Goal: Information Seeking & Learning: Learn about a topic

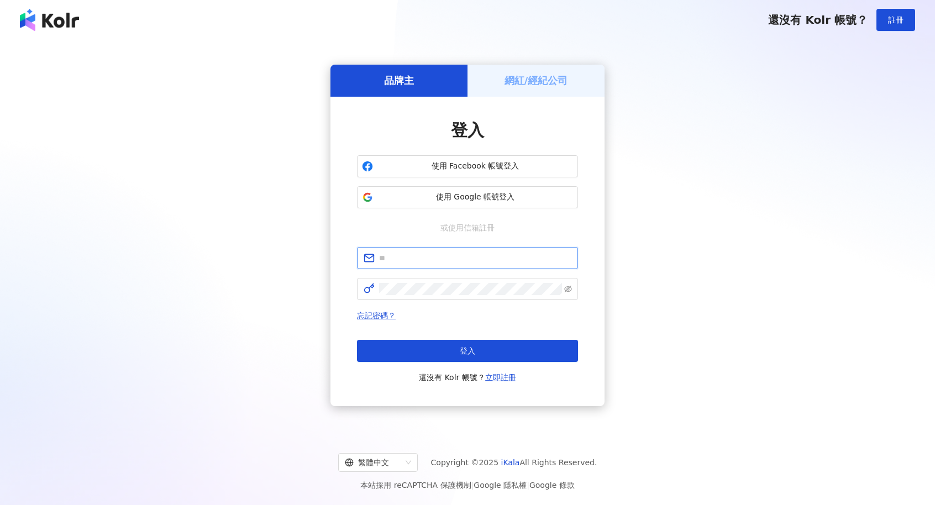
click at [451, 264] on input "text" at bounding box center [475, 258] width 192 height 12
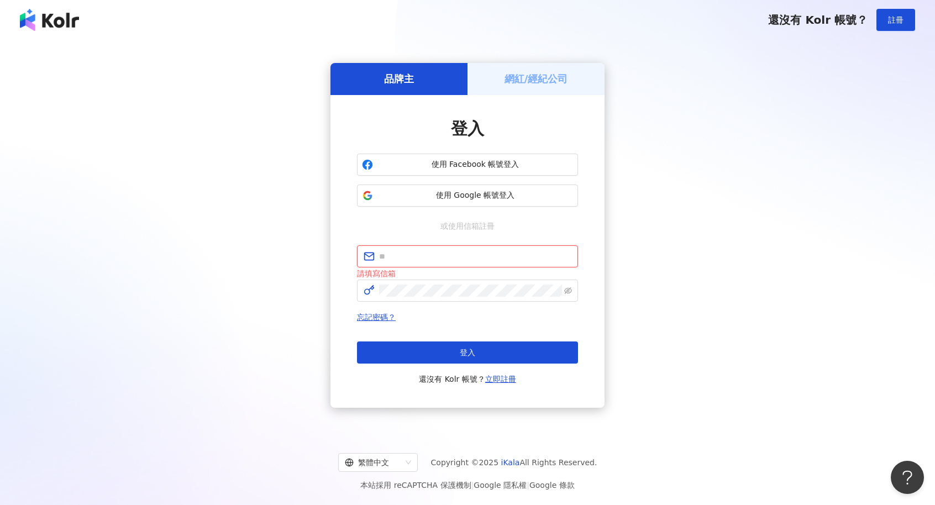
type input "**********"
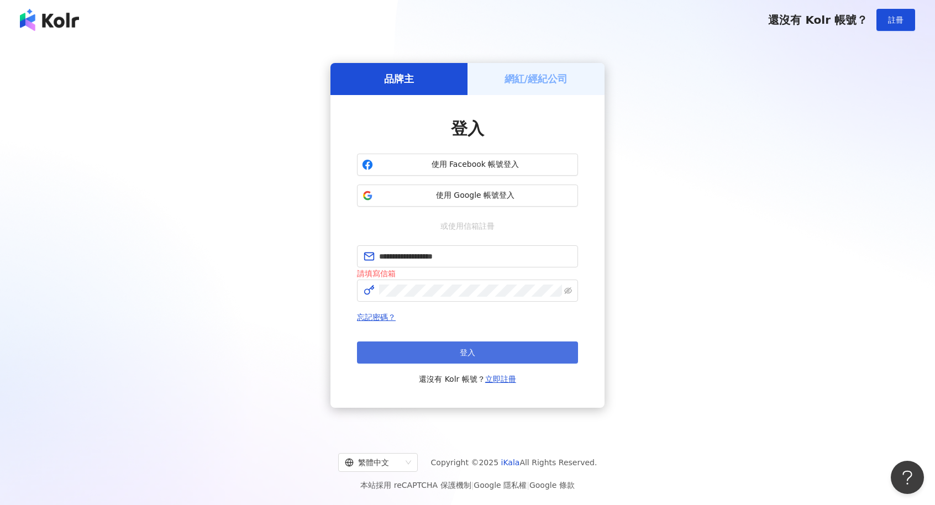
click at [468, 350] on span "登入" at bounding box center [467, 352] width 15 height 9
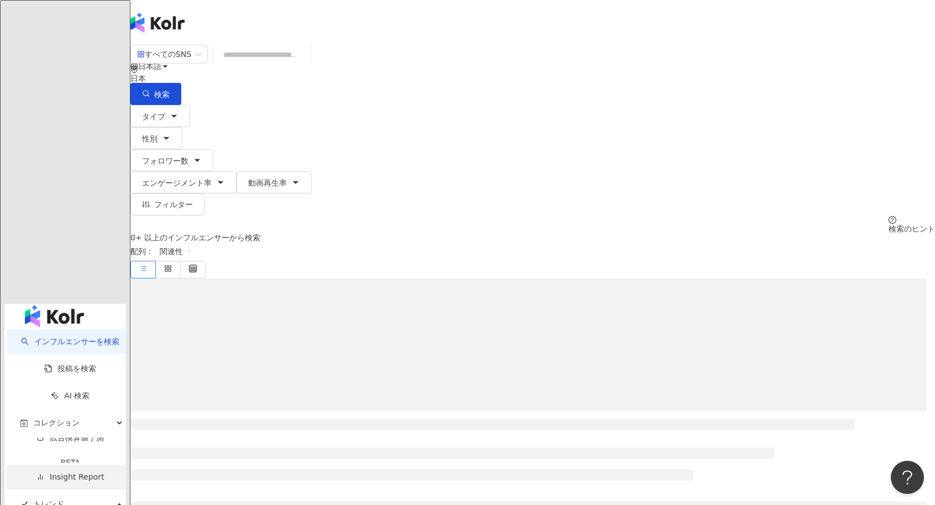
click at [48, 472] on link "Insight Report" at bounding box center [69, 476] width 67 height 9
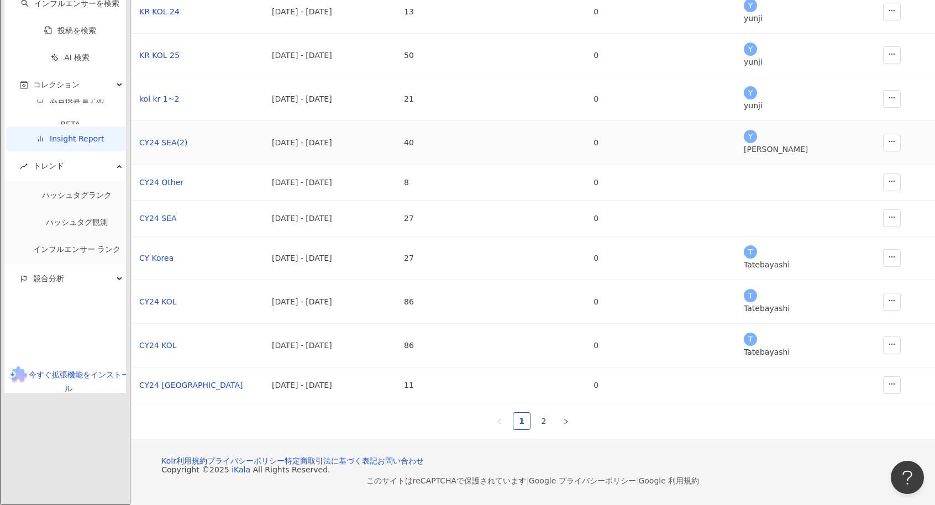
scroll to position [166, 0]
click at [883, 310] on button "button" at bounding box center [892, 302] width 18 height 18
drag, startPoint x: 404, startPoint y: 317, endPoint x: 330, endPoint y: 315, distance: 74.6
click at [386, 308] on div "[DATE] - [DATE]" at bounding box center [329, 302] width 114 height 12
drag, startPoint x: 218, startPoint y: 315, endPoint x: 242, endPoint y: 314, distance: 24.3
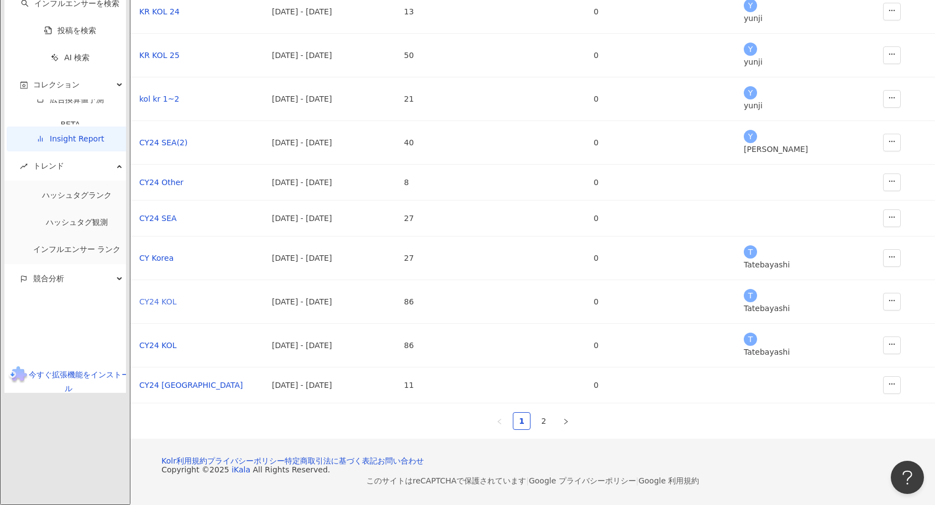
click at [219, 314] on div "通貨 ： 日本円 ( JPY ) レポート名 実施期間 インフルエンサーの人数 キャンペーン予算 担当者 操作 KR KOL 24 [DATE] - [DAT…" at bounding box center [532, 184] width 804 height 510
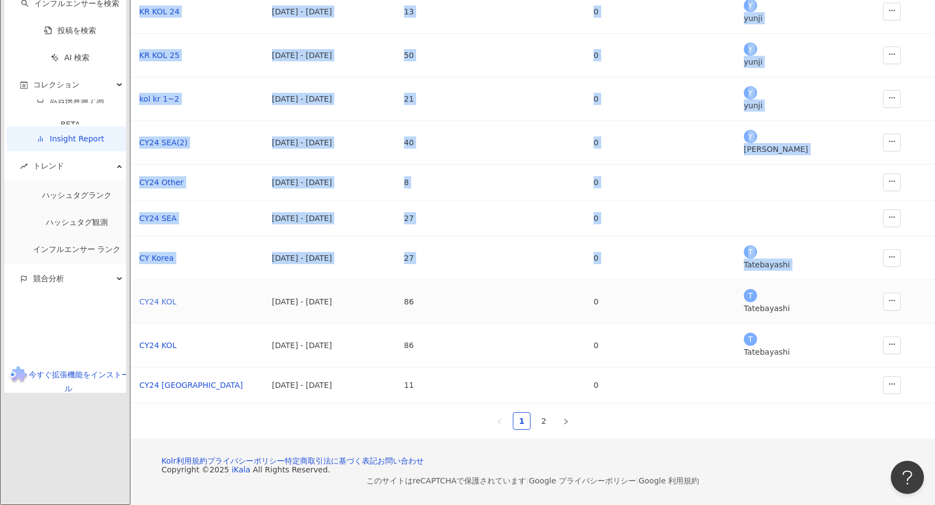
click at [242, 308] on div "CY24 KOL" at bounding box center [196, 302] width 115 height 12
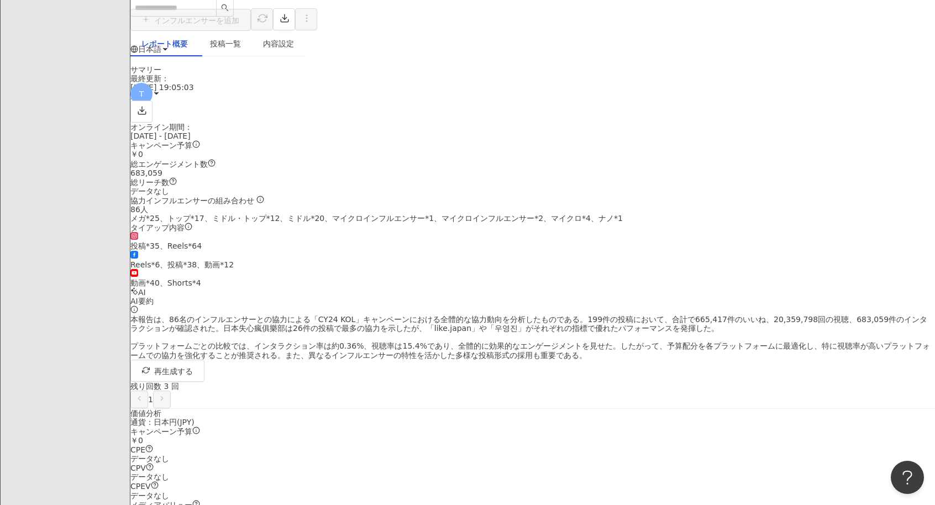
scroll to position [110, 0]
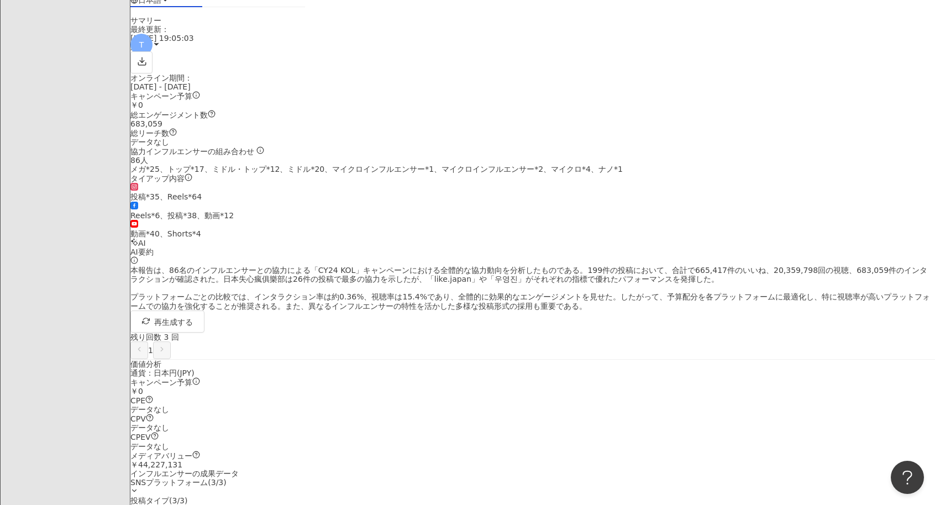
drag, startPoint x: 366, startPoint y: 187, endPoint x: 386, endPoint y: 187, distance: 20.4
click at [386, 128] on div "総エンゲージメント数 683,059" at bounding box center [532, 119] width 804 height 18
click at [435, 156] on div "協力インフルエンサーの組み合わせ" at bounding box center [532, 150] width 804 height 9
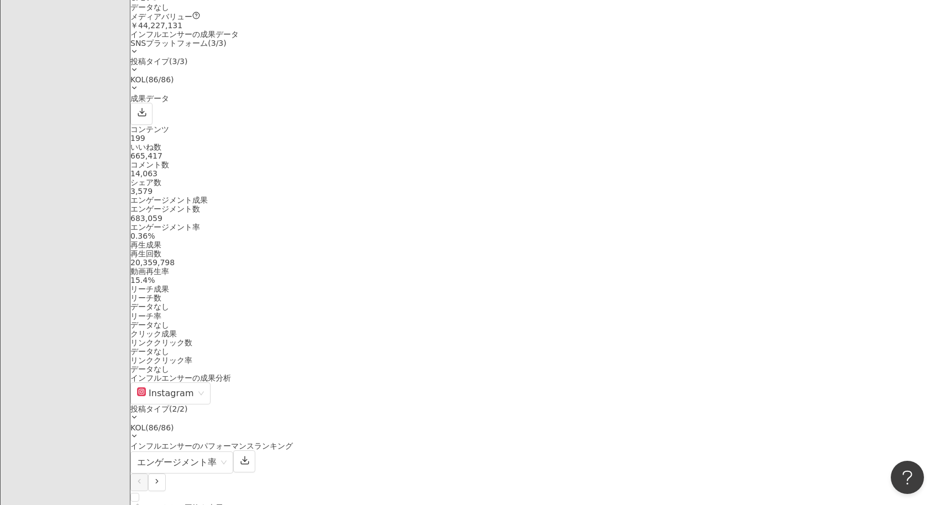
scroll to position [552, 0]
drag, startPoint x: 621, startPoint y: 256, endPoint x: 541, endPoint y: 262, distance: 80.3
click at [541, 262] on div "再生回数 20,359,798" at bounding box center [532, 255] width 804 height 18
copy div "20,359,798"
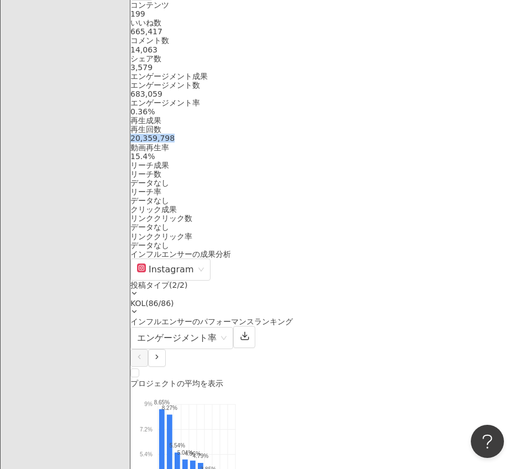
scroll to position [773, 0]
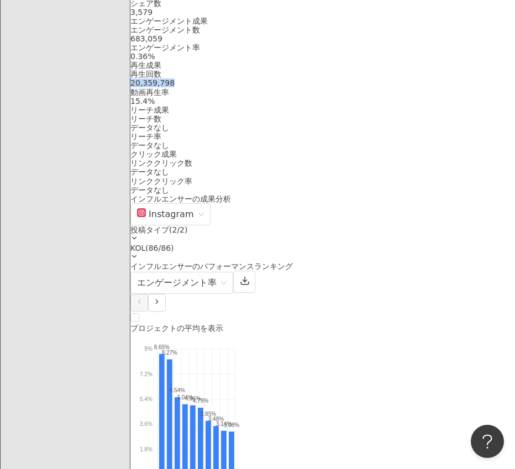
click at [397, 70] on div "再生成果" at bounding box center [322, 65] width 385 height 9
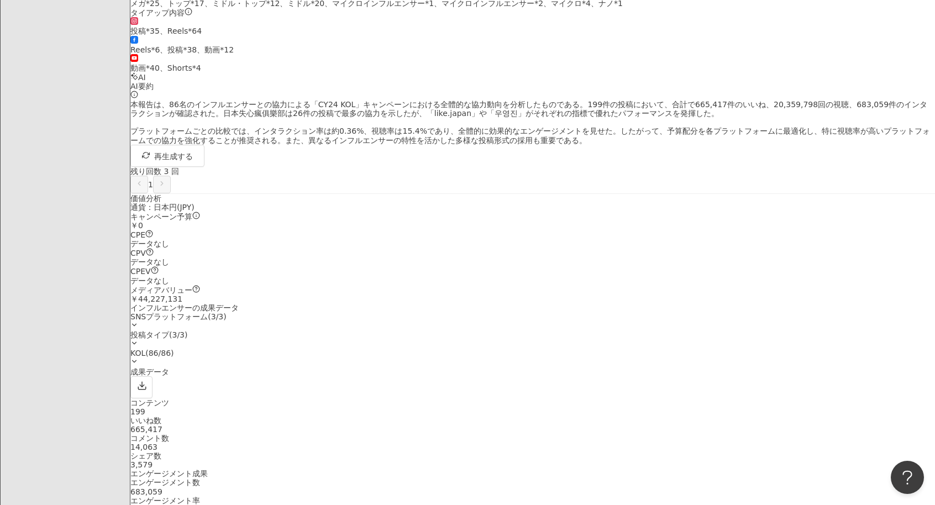
scroll to position [0, 0]
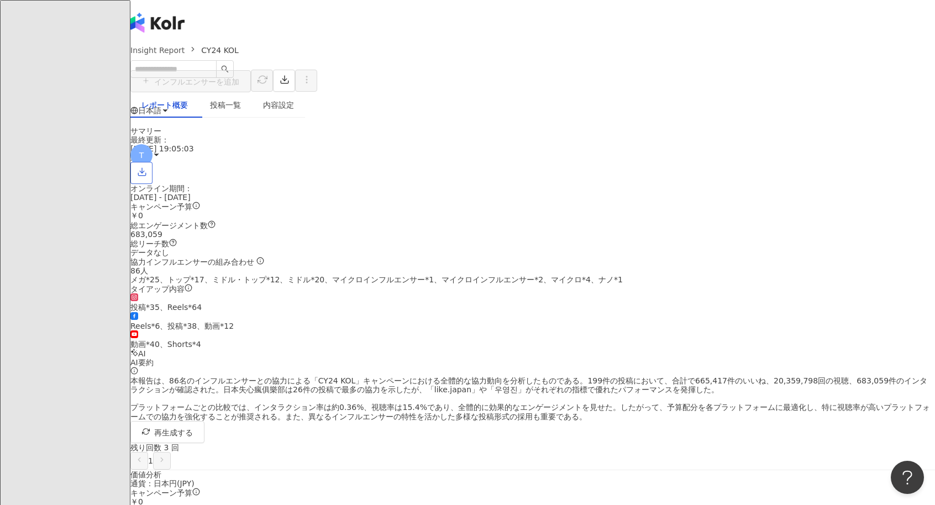
click at [147, 177] on icon "button" at bounding box center [142, 172] width 10 height 10
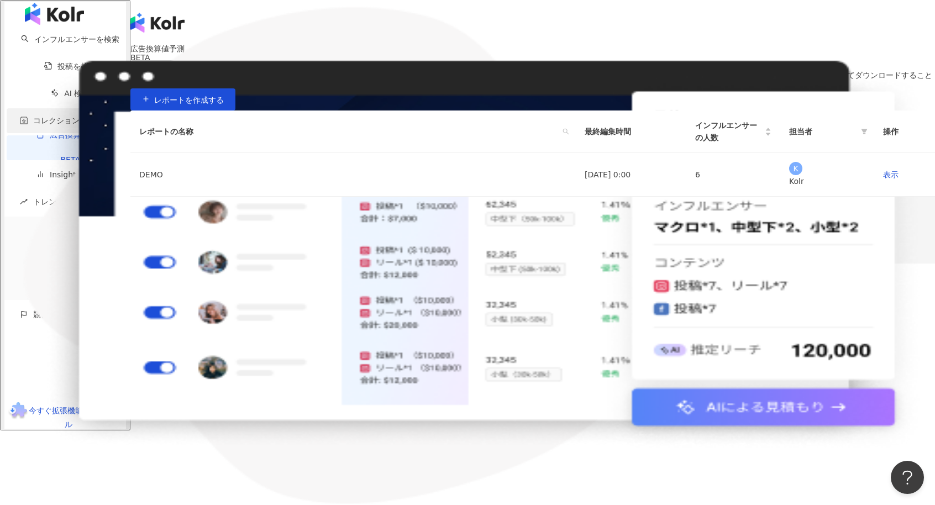
click at [57, 133] on span "コレクション" at bounding box center [56, 120] width 46 height 25
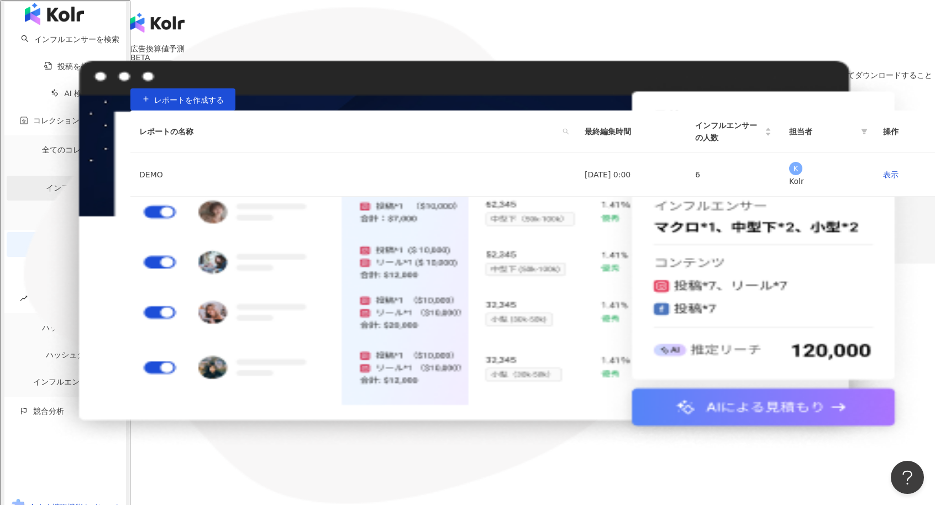
click at [46, 183] on link "インフルエンサー" at bounding box center [77, 187] width 62 height 9
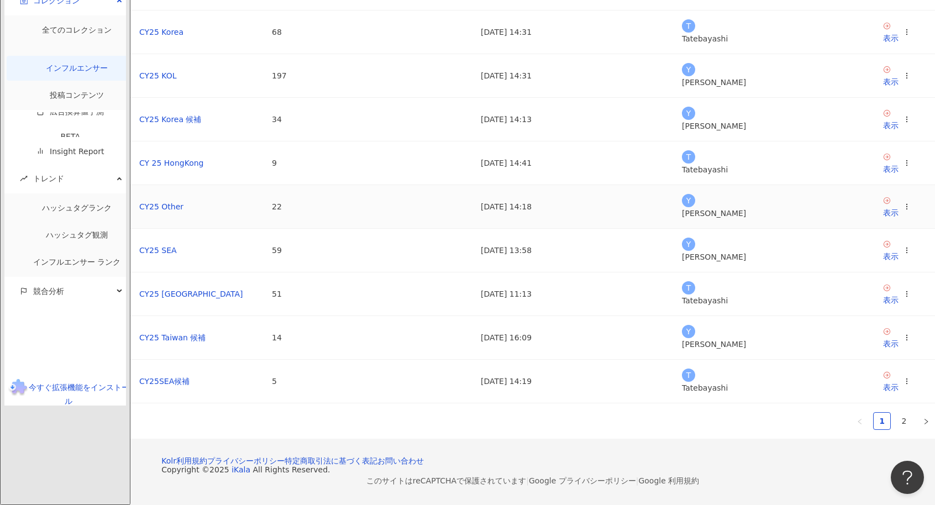
scroll to position [276, 0]
click at [895, 412] on li "2" at bounding box center [904, 421] width 18 height 18
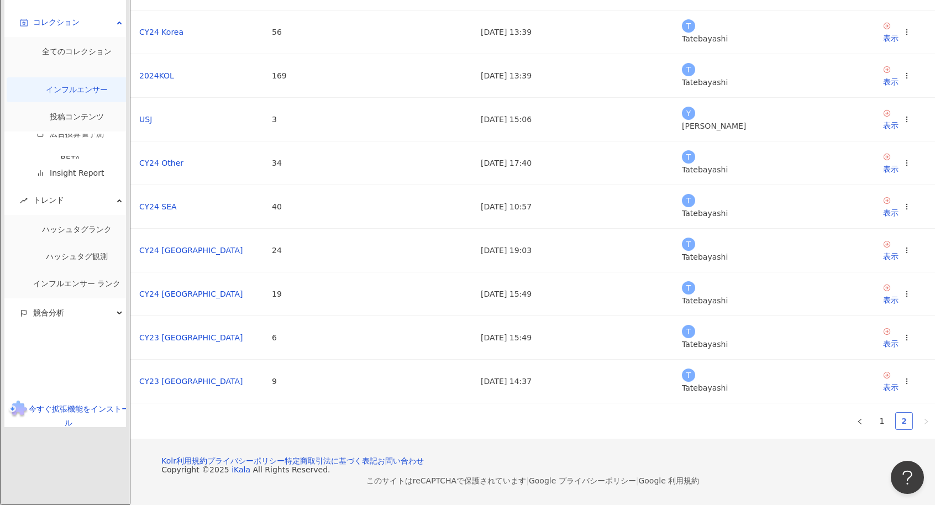
scroll to position [221, 0]
click at [183, 36] on link "CY24 Korea" at bounding box center [161, 32] width 44 height 9
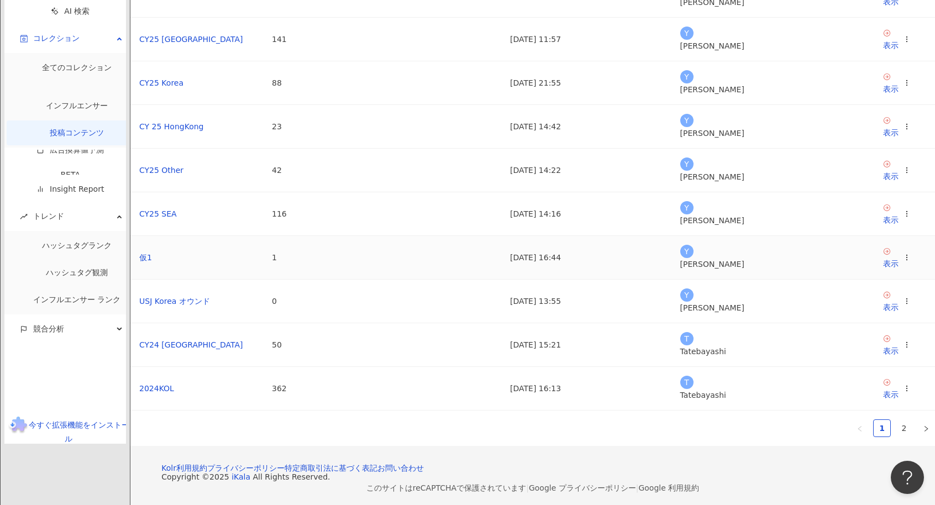
scroll to position [166, 0]
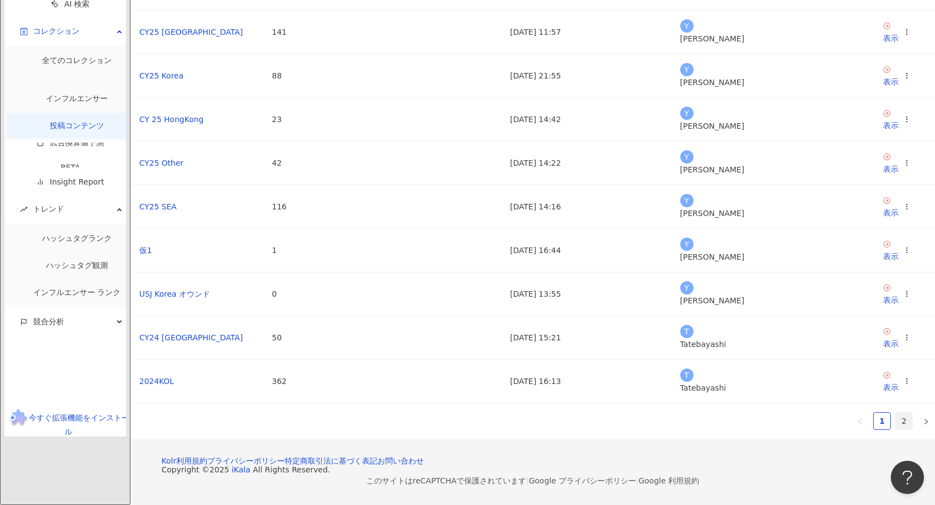
click at [896, 413] on link "2" at bounding box center [904, 421] width 17 height 17
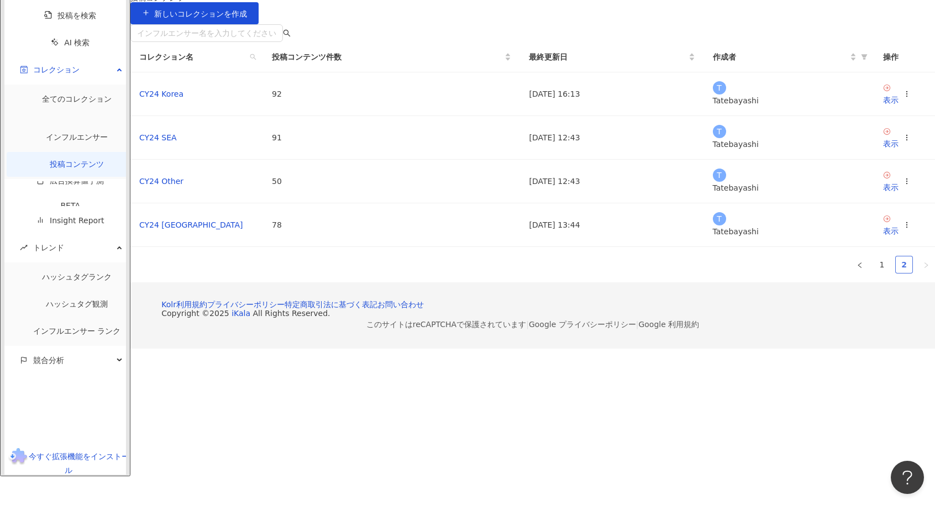
scroll to position [51, 0]
click at [183, 98] on link "CY24 Korea" at bounding box center [161, 93] width 44 height 9
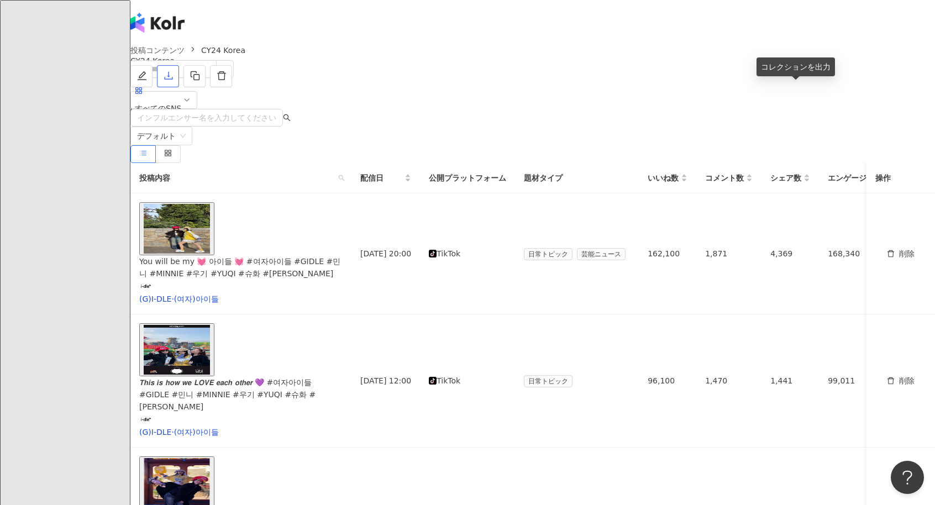
click at [173, 81] on icon "download" at bounding box center [169, 76] width 10 height 10
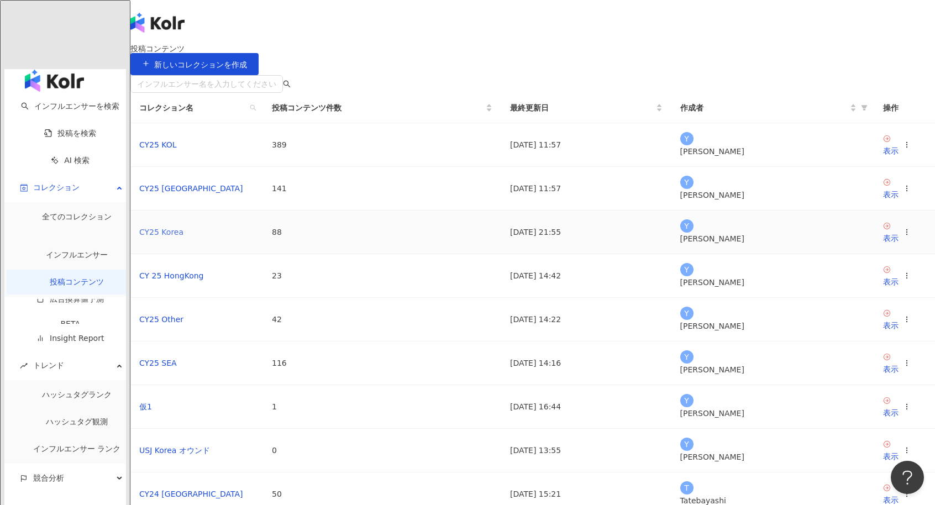
click at [183, 236] on link "CY25 Korea" at bounding box center [161, 232] width 44 height 9
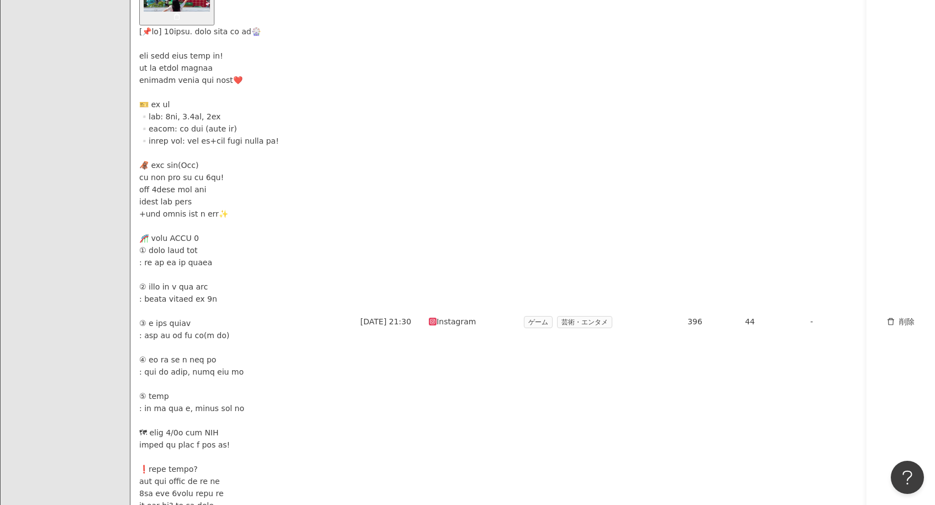
scroll to position [276, 0]
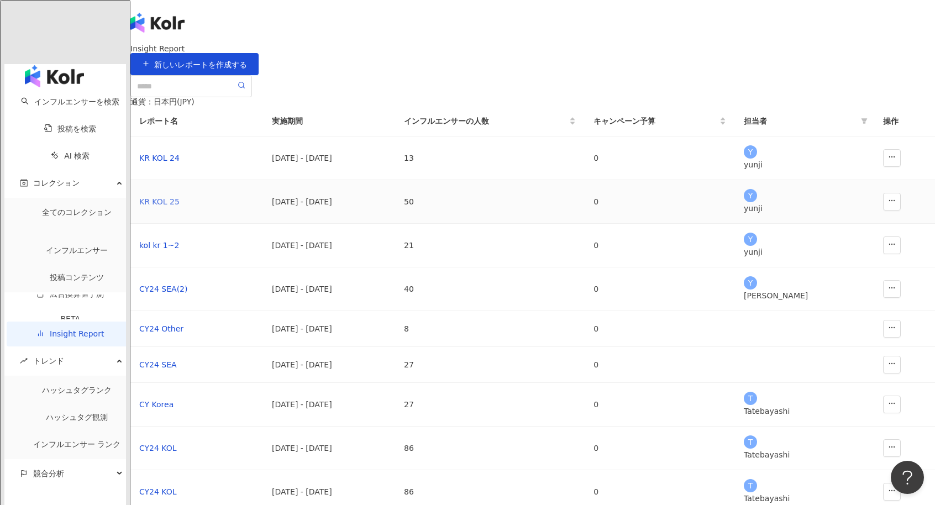
click at [254, 208] on div "KR KOL 25" at bounding box center [196, 202] width 115 height 12
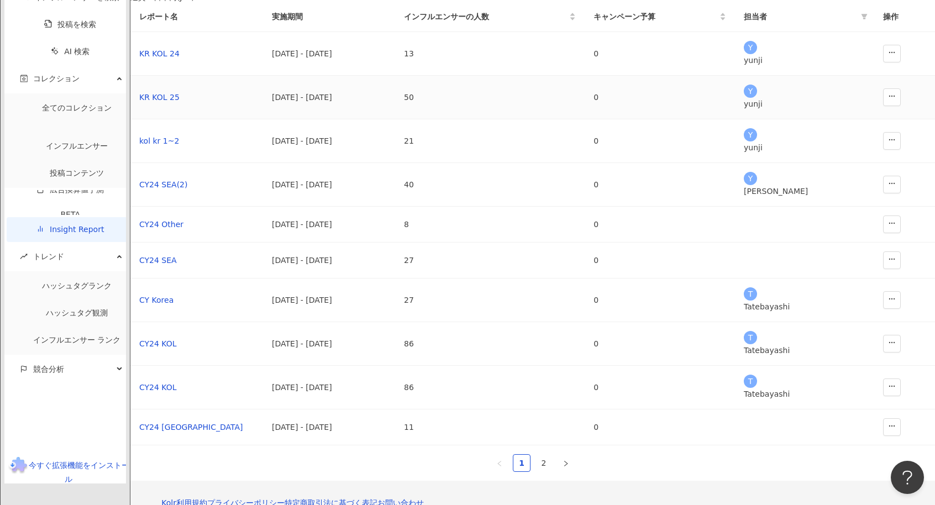
scroll to position [110, 0]
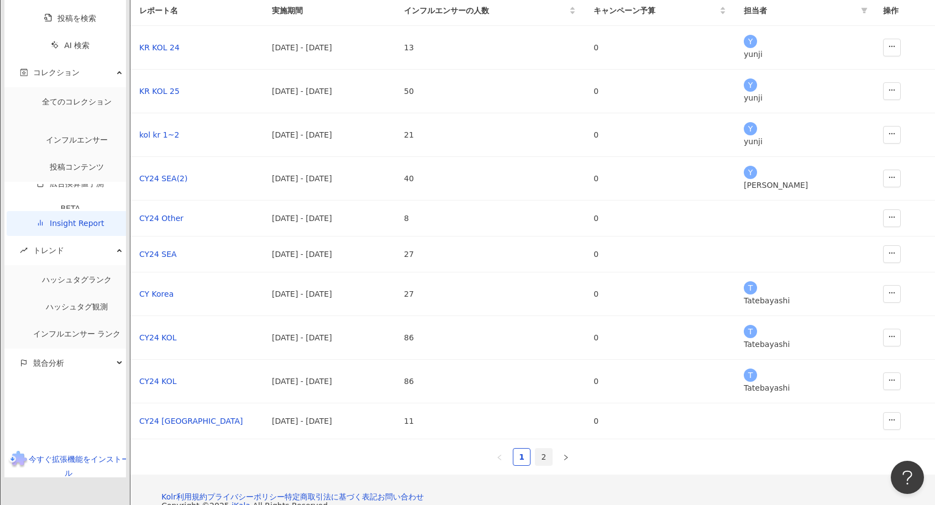
click at [536, 465] on link "2" at bounding box center [543, 457] width 17 height 17
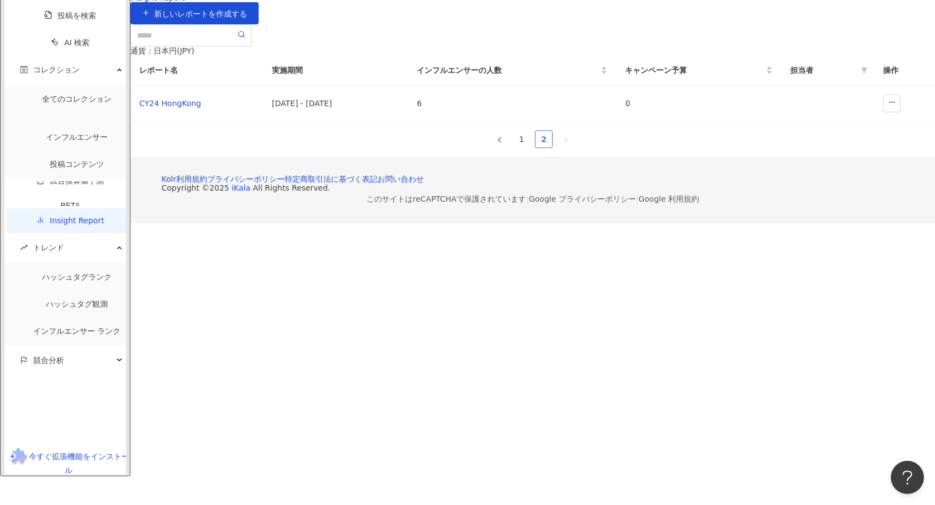
scroll to position [51, 0]
click at [522, 148] on link "1" at bounding box center [521, 139] width 17 height 17
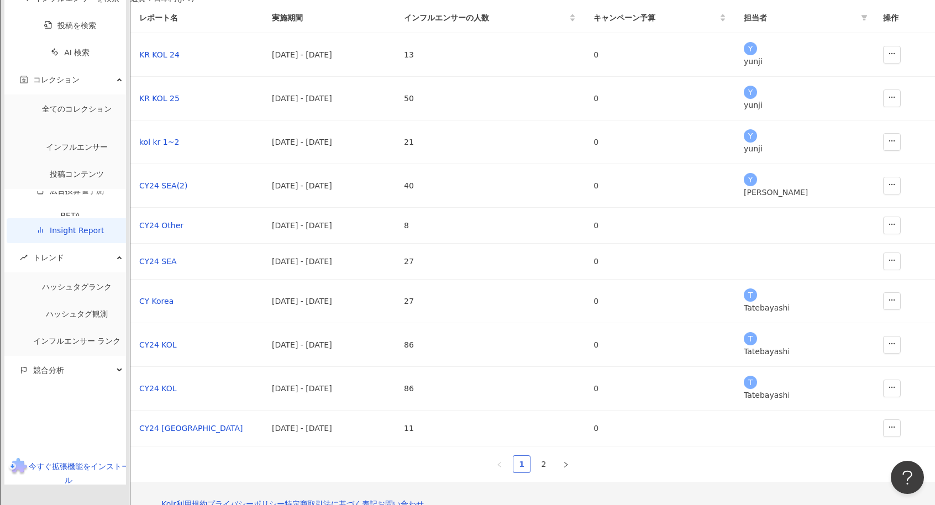
scroll to position [106, 0]
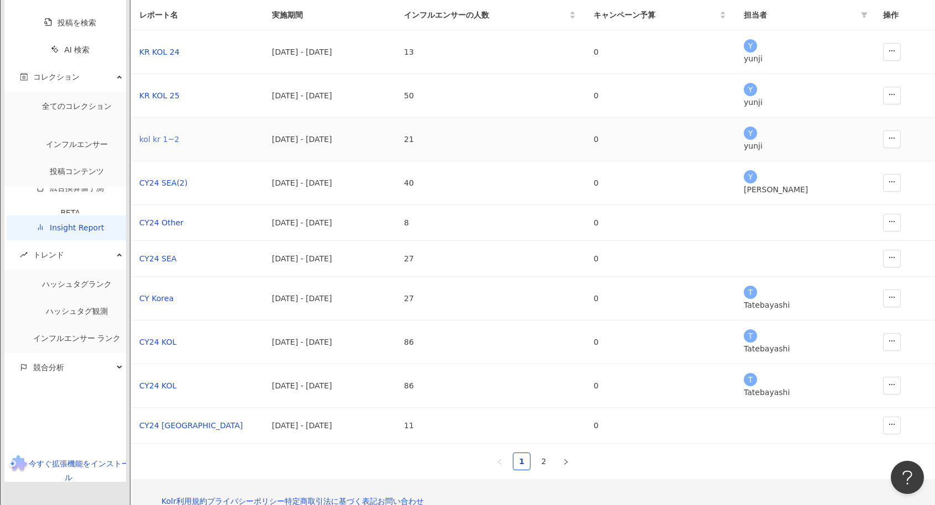
click at [244, 145] on div "kol kr 1~2" at bounding box center [196, 139] width 115 height 12
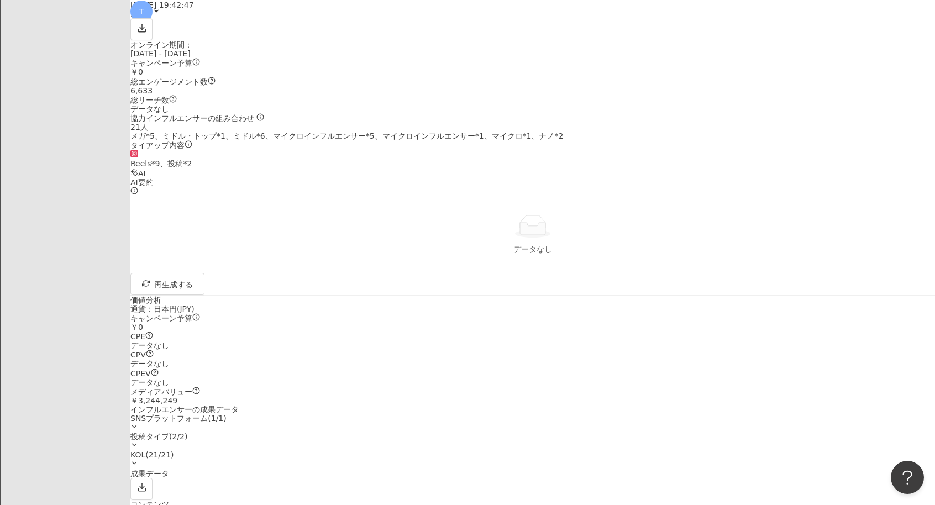
scroll to position [110, 0]
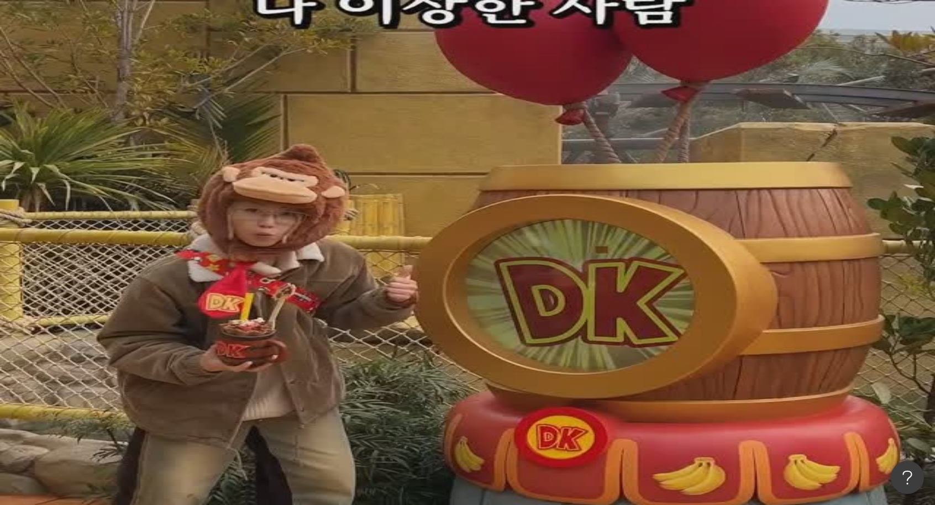
click at [236, 92] on div "Insight Report kol kr 1~2 kol kr 1~2 インフルエンサーを追加" at bounding box center [532, 68] width 804 height 48
click at [188, 103] on div "レポート概要" at bounding box center [164, 105] width 46 height 12
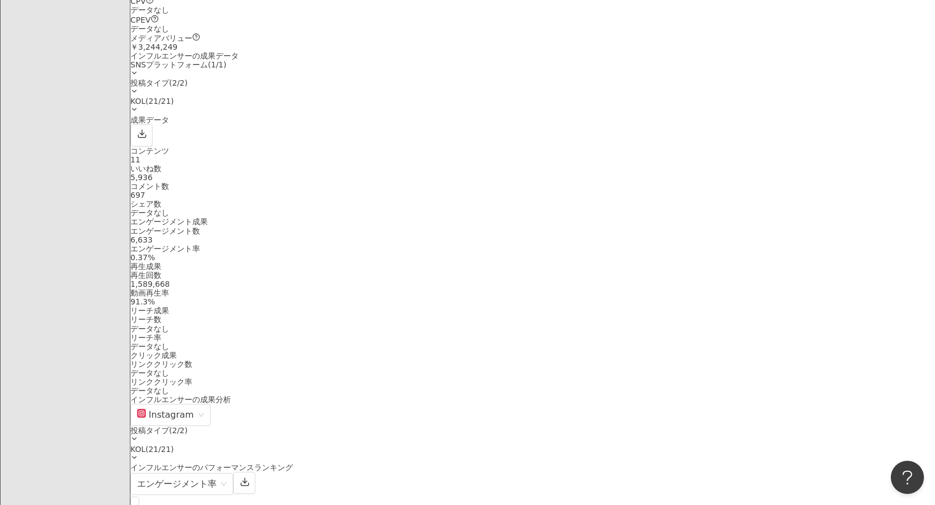
scroll to position [55, 0]
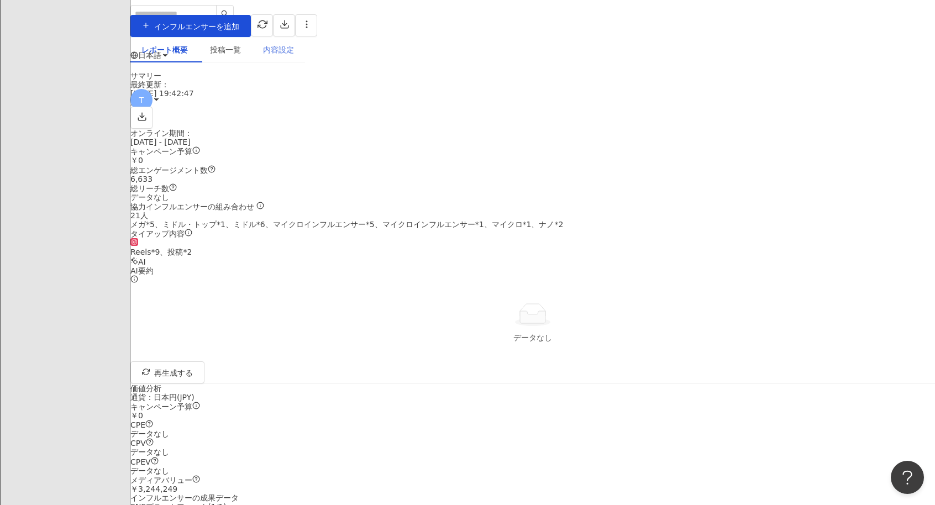
click at [305, 61] on div "内容設定" at bounding box center [278, 49] width 53 height 25
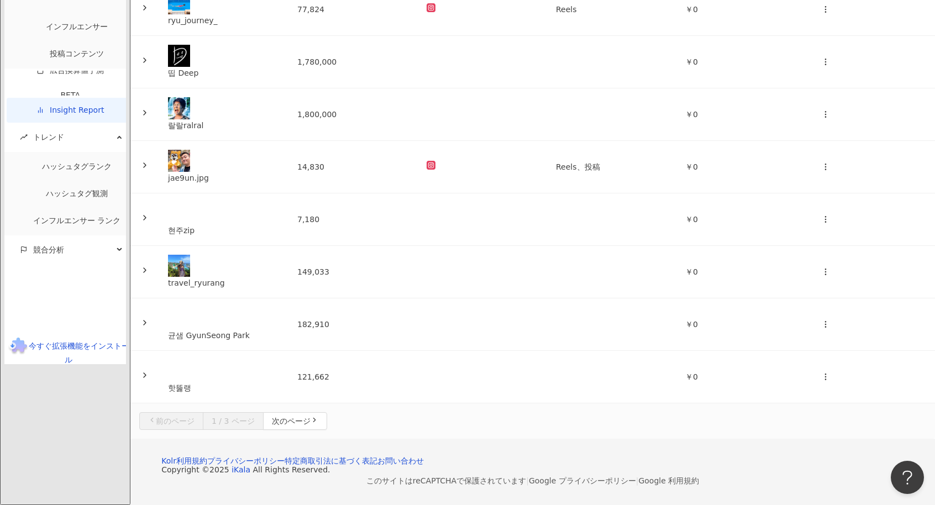
scroll to position [331, 0]
click at [318, 416] on icon "button" at bounding box center [314, 420] width 8 height 8
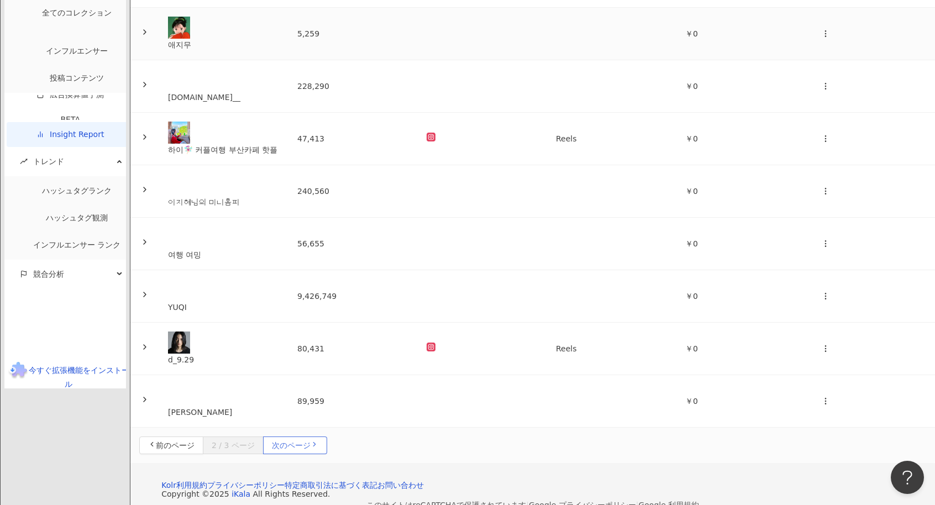
scroll to position [0, 0]
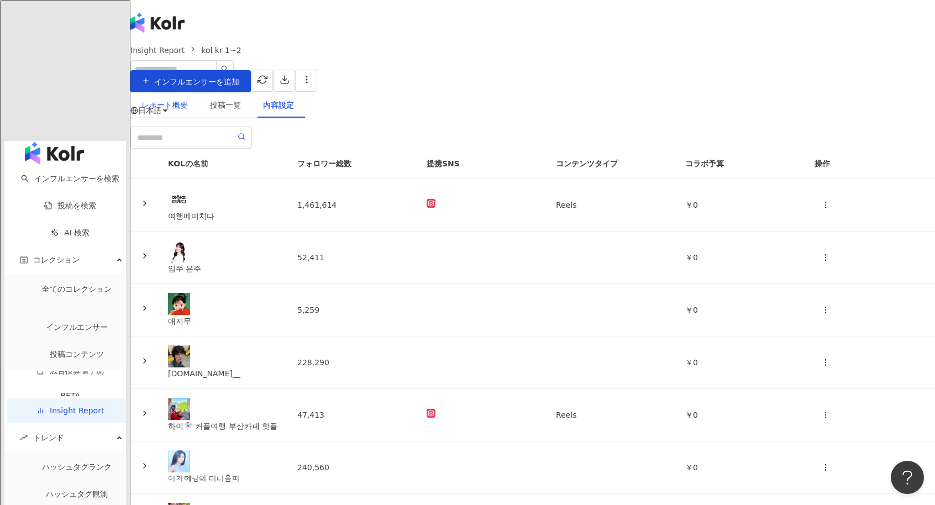
click at [188, 103] on div "レポート概要" at bounding box center [164, 105] width 46 height 12
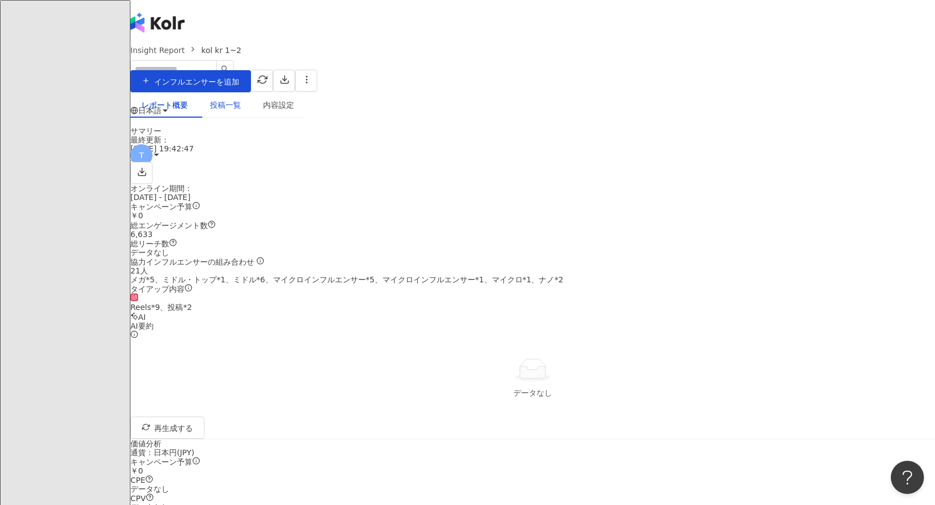
click at [241, 111] on div "投稿一覧" at bounding box center [225, 105] width 31 height 12
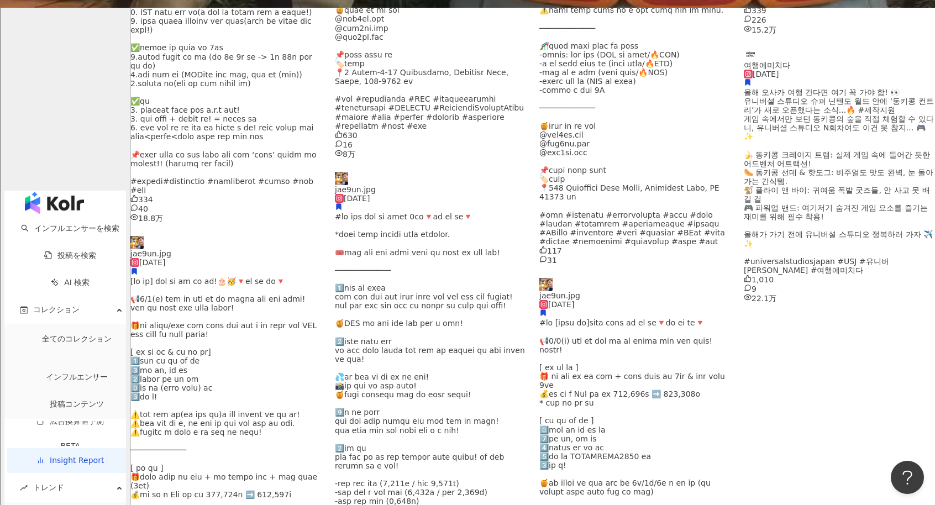
scroll to position [166, 0]
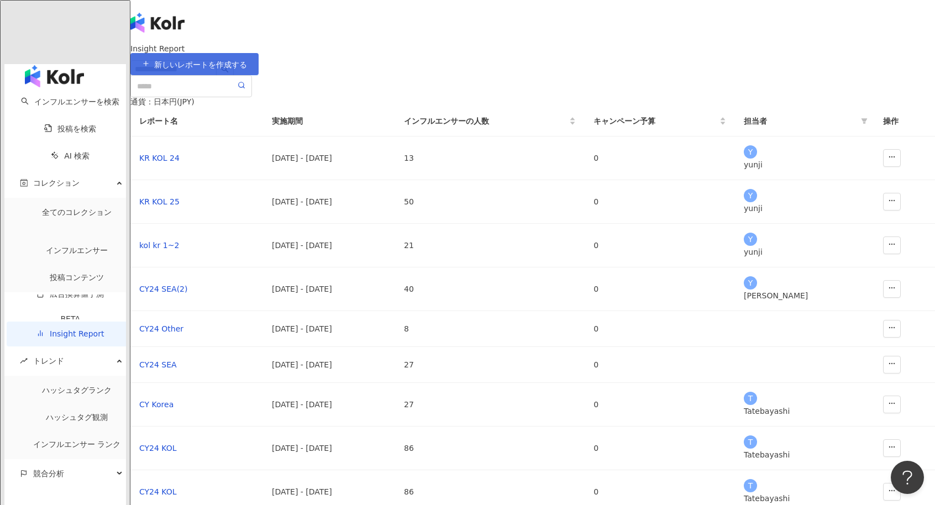
click at [247, 69] on span "新しいレポートを作成する" at bounding box center [200, 64] width 93 height 9
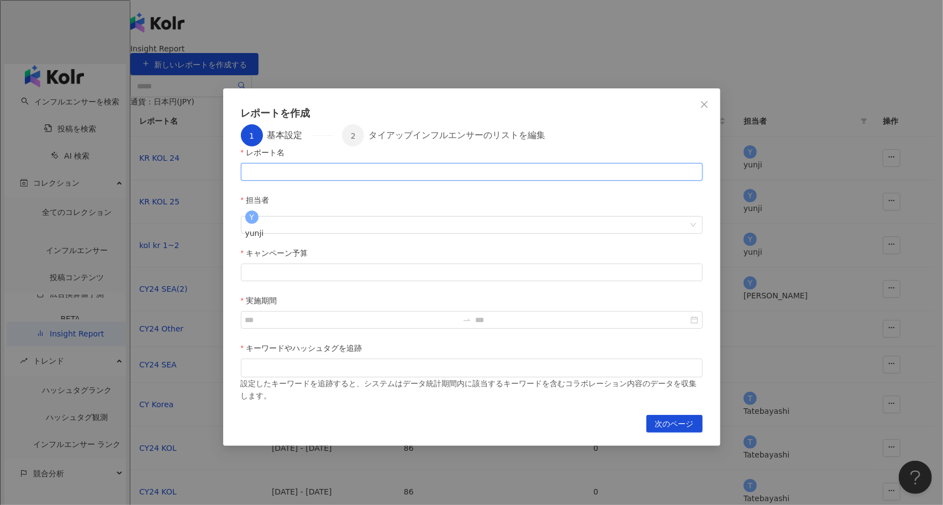
click at [316, 181] on input "レポート名" at bounding box center [472, 172] width 462 height 18
type input "*******"
click at [439, 264] on div at bounding box center [472, 273] width 462 height 18
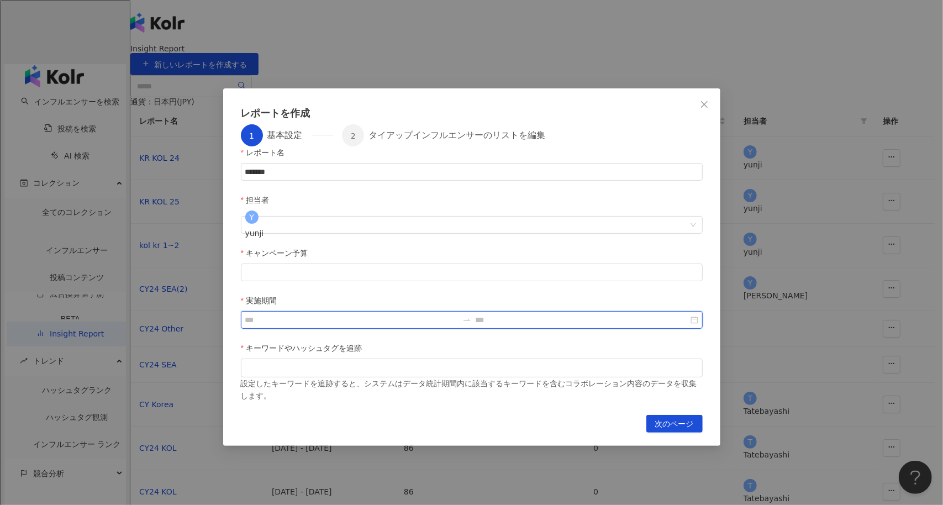
click at [458, 314] on input "実施期間" at bounding box center [351, 320] width 213 height 12
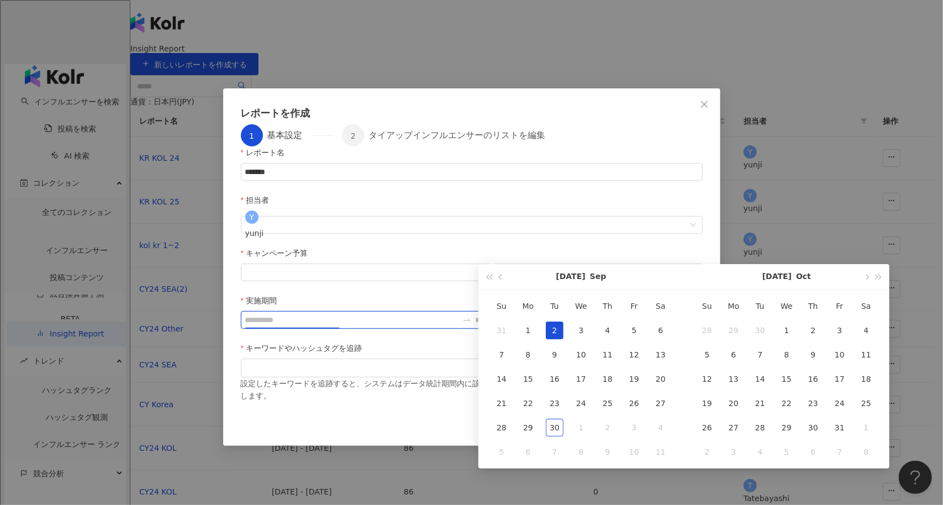
type input "**********"
click at [497, 273] on button "button" at bounding box center [501, 276] width 12 height 25
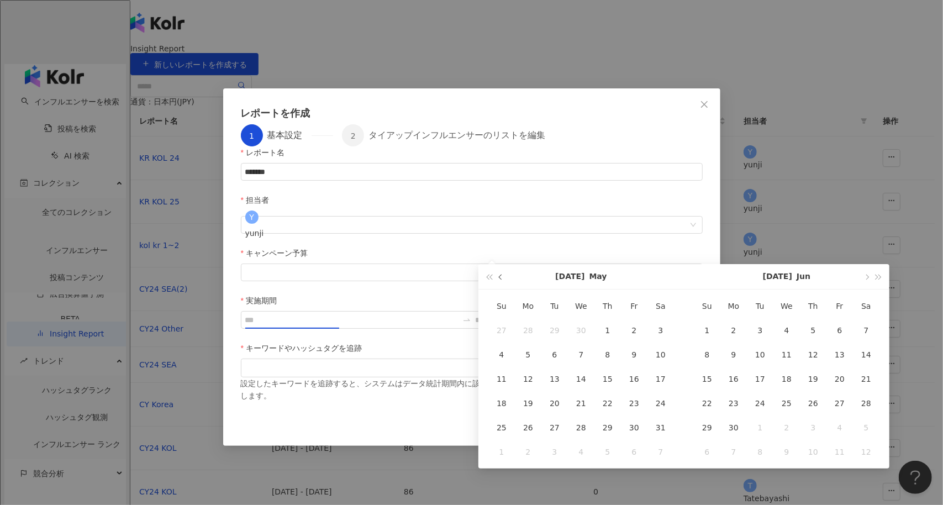
click at [497, 273] on button "button" at bounding box center [501, 276] width 12 height 25
click at [498, 273] on button "button" at bounding box center [501, 276] width 12 height 25
type input "**********"
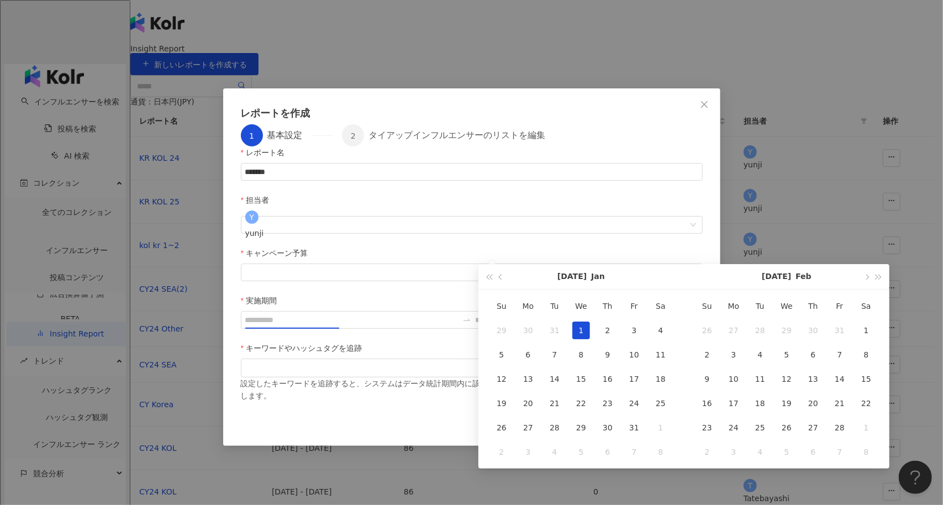
click at [587, 327] on div "1" at bounding box center [581, 331] width 18 height 18
click at [866, 275] on span "button" at bounding box center [867, 277] width 6 height 6
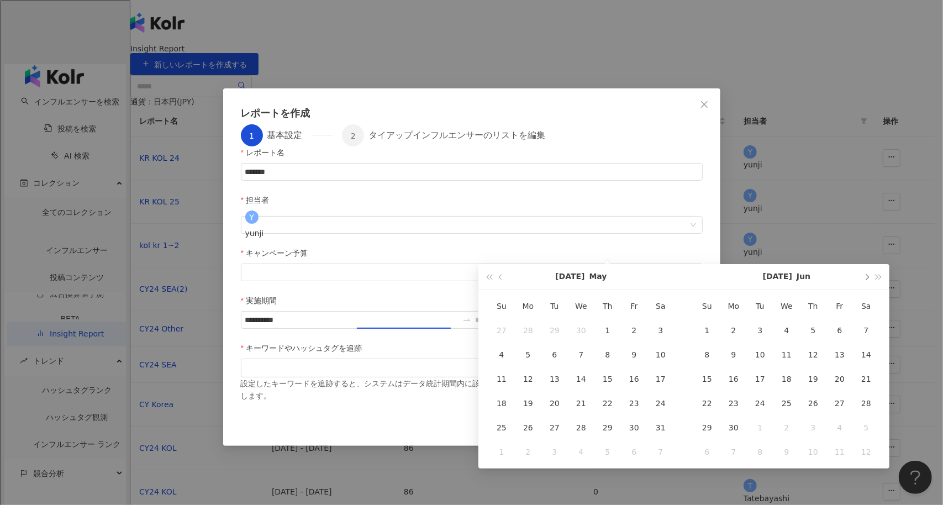
click at [866, 275] on span "button" at bounding box center [867, 277] width 6 height 6
type input "**********"
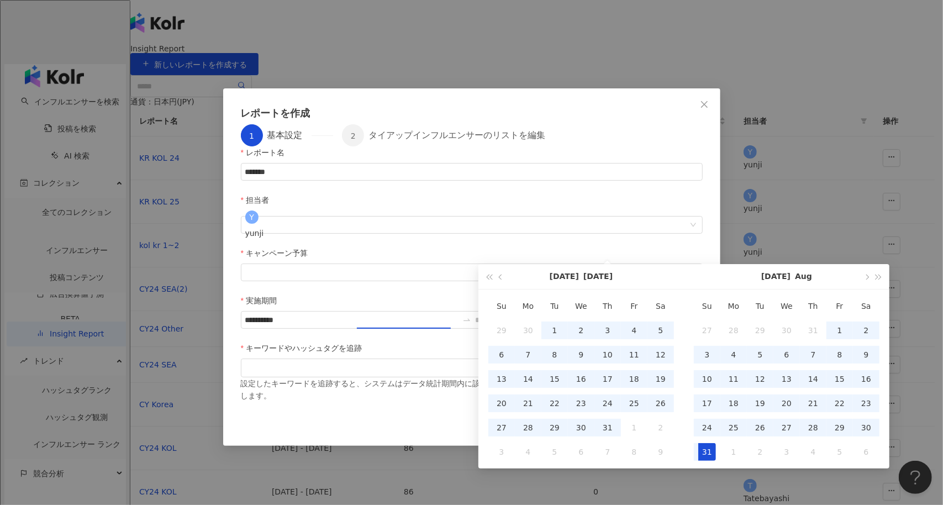
type input "**********"
click at [710, 447] on div "31" at bounding box center [707, 452] width 18 height 18
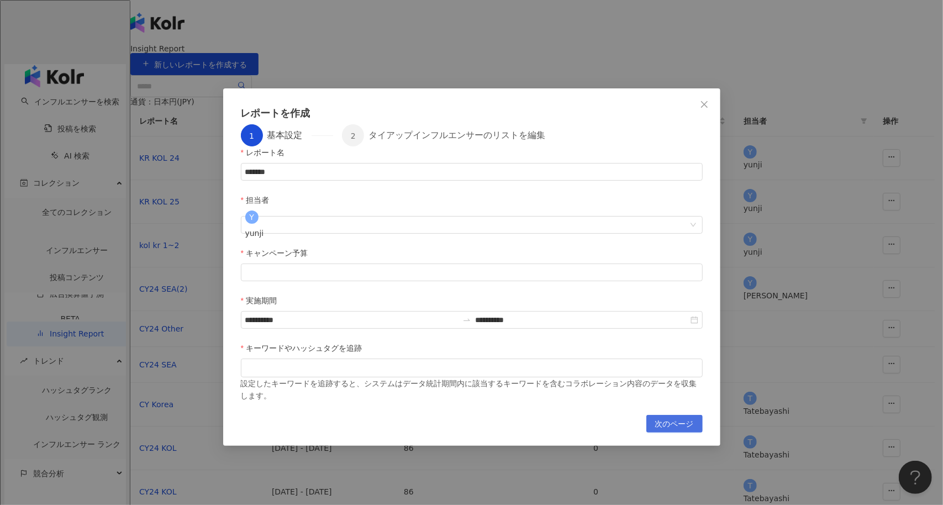
click at [670, 415] on span "次のページ" at bounding box center [674, 424] width 39 height 18
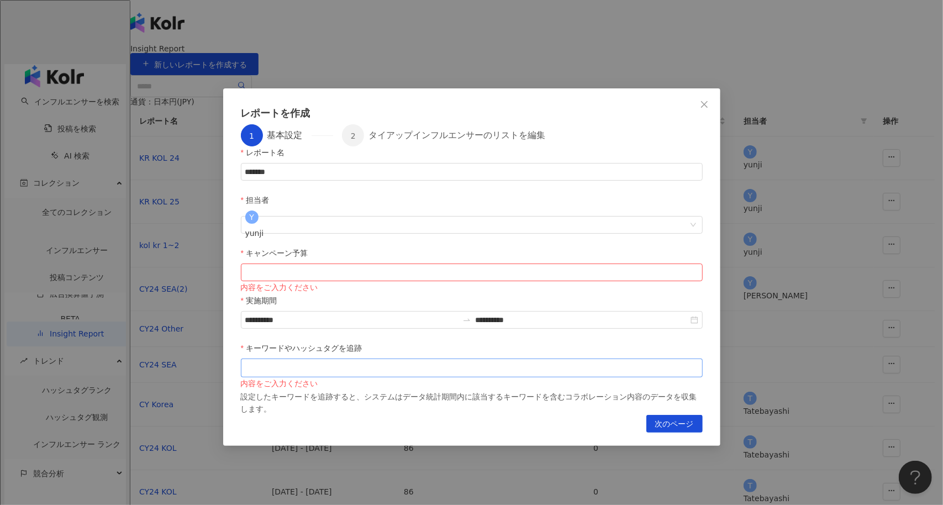
click at [402, 364] on div at bounding box center [471, 368] width 457 height 8
click at [375, 264] on input "キャンペーン予算" at bounding box center [471, 272] width 461 height 17
click at [691, 415] on span "次のページ" at bounding box center [674, 424] width 39 height 18
click at [706, 100] on icon "close" at bounding box center [704, 104] width 9 height 9
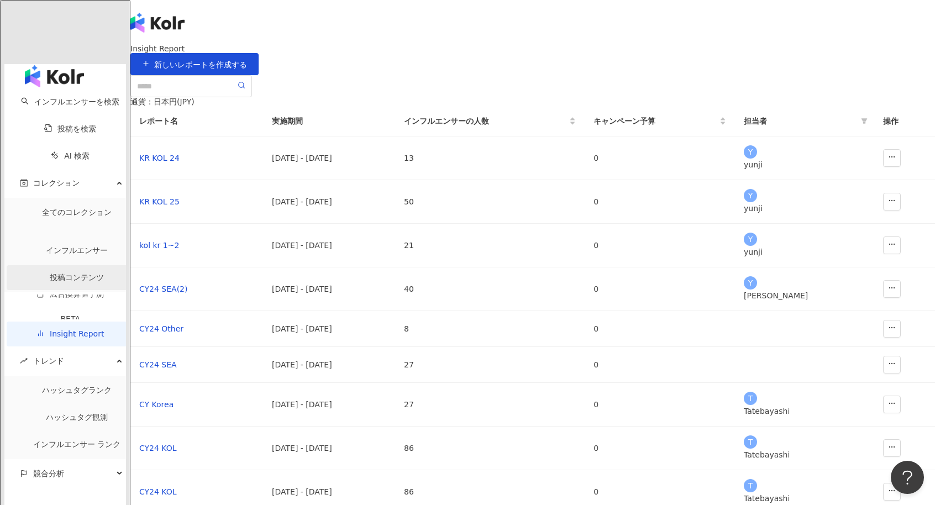
click at [64, 273] on link "投稿コンテンツ" at bounding box center [77, 277] width 54 height 9
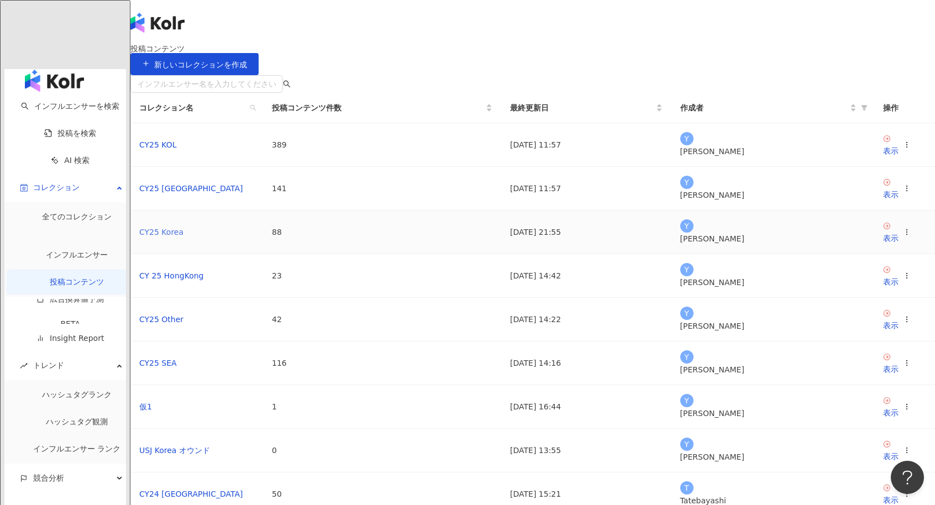
click at [183, 236] on link "CY25 Korea" at bounding box center [161, 232] width 44 height 9
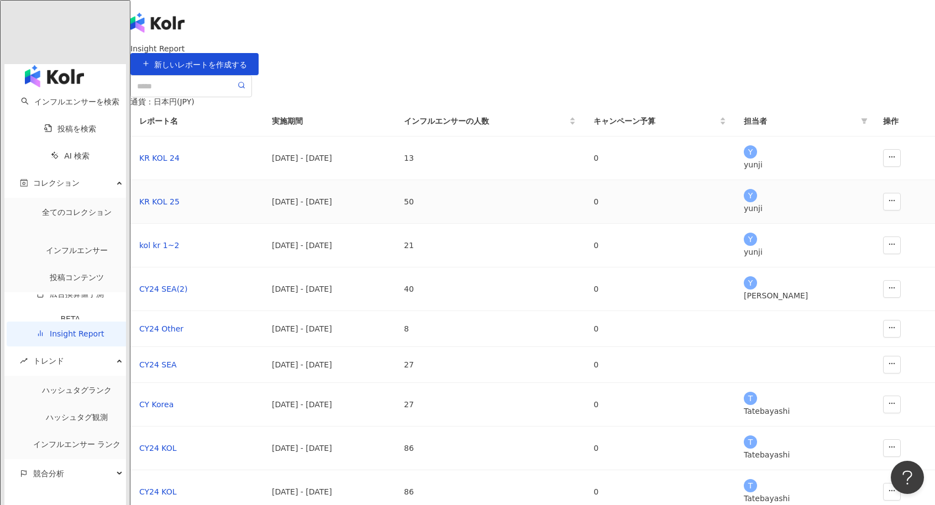
click at [386, 208] on div "[DATE] - [DATE]" at bounding box center [329, 202] width 114 height 12
click at [246, 208] on div "KR KOL 25" at bounding box center [196, 202] width 115 height 12
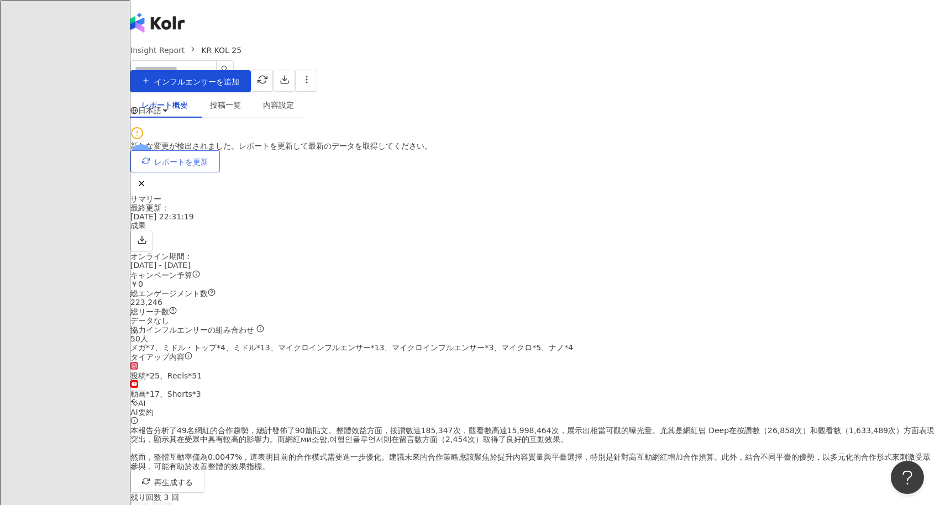
click at [220, 157] on button "レポートを更新" at bounding box center [174, 161] width 89 height 22
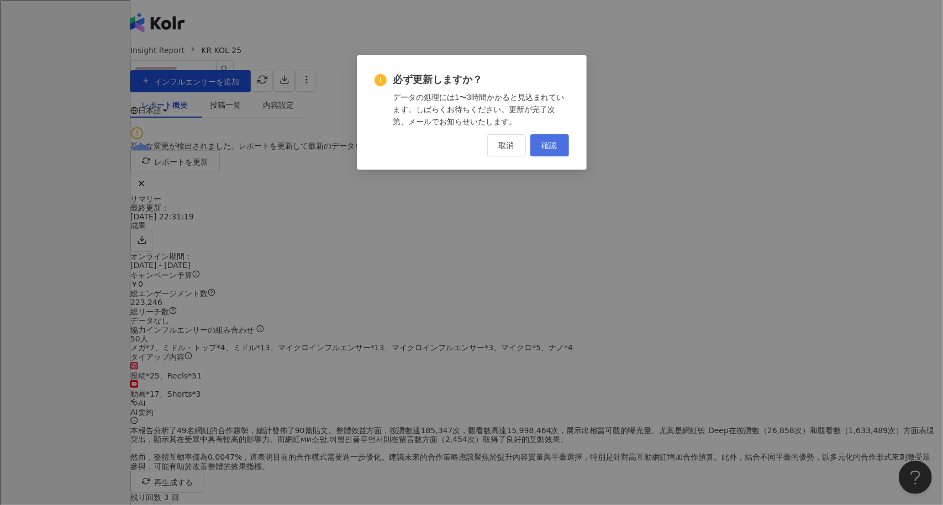
click at [558, 149] on button "確認" at bounding box center [549, 145] width 39 height 22
click at [585, 233] on div "必ず更新しますか？ データの処理には1〜3時間かかると見込まれています。しばらくお待ちください。更新が完了次第、メールでお知らせいたします。 取消 確認" at bounding box center [471, 252] width 943 height 505
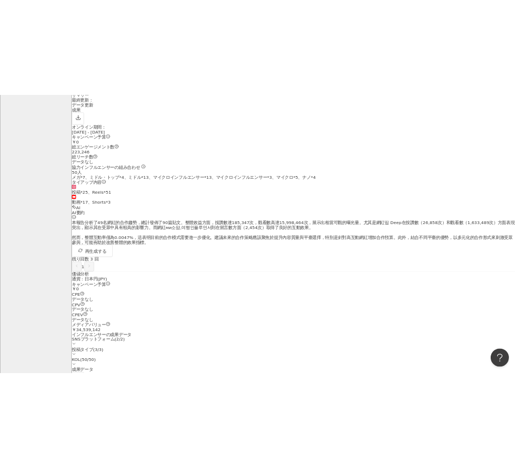
scroll to position [221, 0]
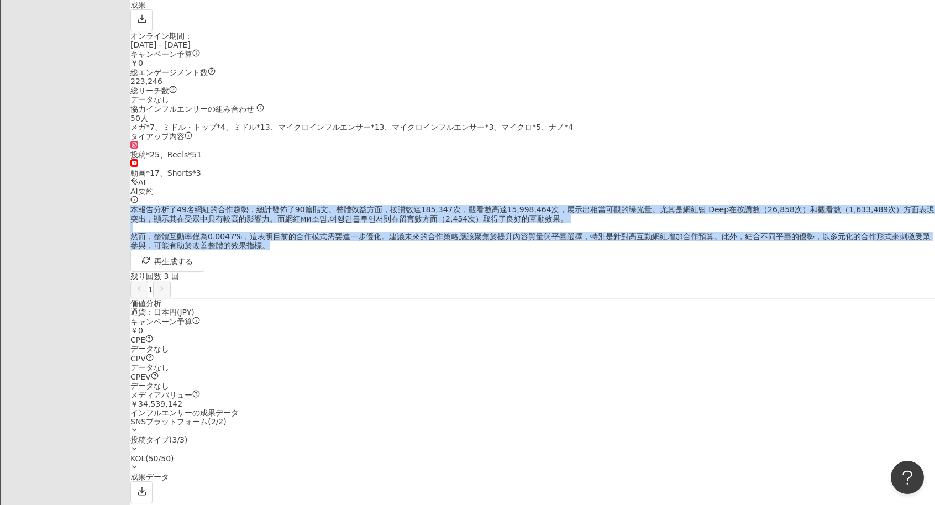
drag, startPoint x: 729, startPoint y: 240, endPoint x: 543, endPoint y: 111, distance: 226.3
click at [543, 177] on div "AI AI要約 本報告分析了49名網紅的合作趨勢，總計發佈了90篇貼文。整體效益方面，按讚數達185,347次，觀看數高達15,998,464次，展示出相當可…" at bounding box center [532, 237] width 804 height 121
copy div "本報告分析了49名網紅的合作趨勢，總計發佈了90篇貼文。整體效益方面，按讚數達185,347次，觀看數高達15,998,464次，展示出相當可觀的曝光量。尤其…"
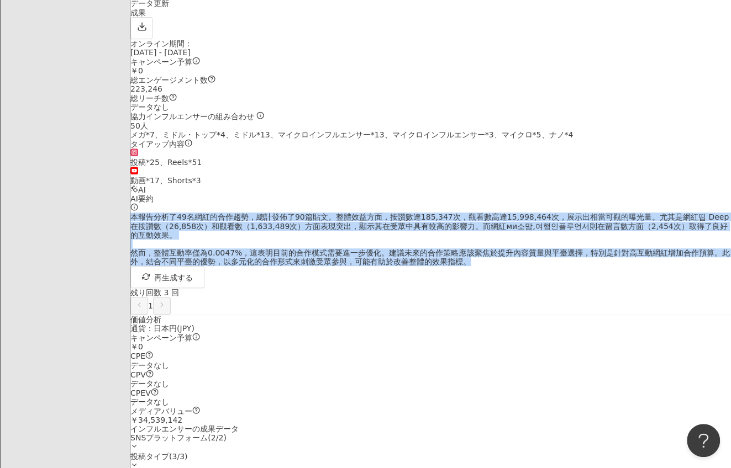
scroll to position [217, 0]
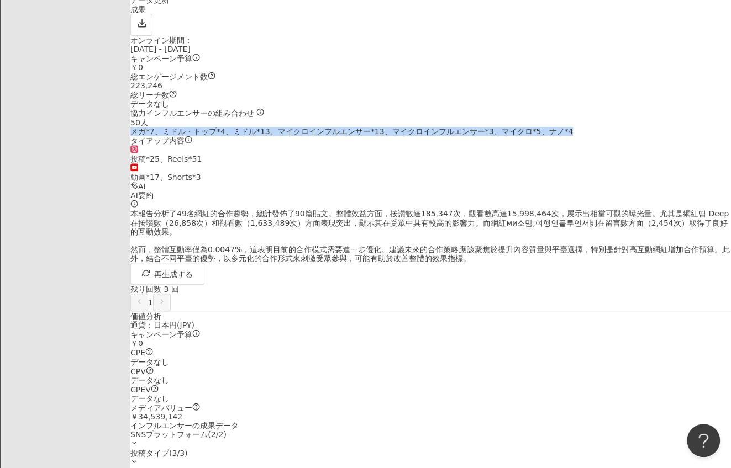
drag, startPoint x: 229, startPoint y: 254, endPoint x: 173, endPoint y: 226, distance: 62.0
click at [173, 136] on div "メガ*7、ミドル・トップ*4、ミドル*13、マイクロインフルエンサー*13、マイクロインフルエンサー*3、マイクロ*5、ナノ*4" at bounding box center [430, 131] width 601 height 9
click at [314, 135] on div "協力インフルエンサーの組み合わせ 50 人 メガ*7、ミドル・トップ*4、ミドル*13、マイクロインフルエンサー*13、マイクロインフルエンサー*3、マイクロ…" at bounding box center [430, 121] width 601 height 27
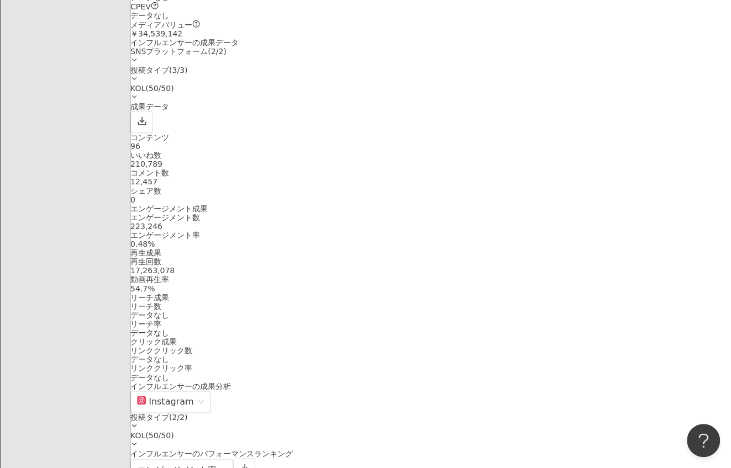
scroll to position [603, 0]
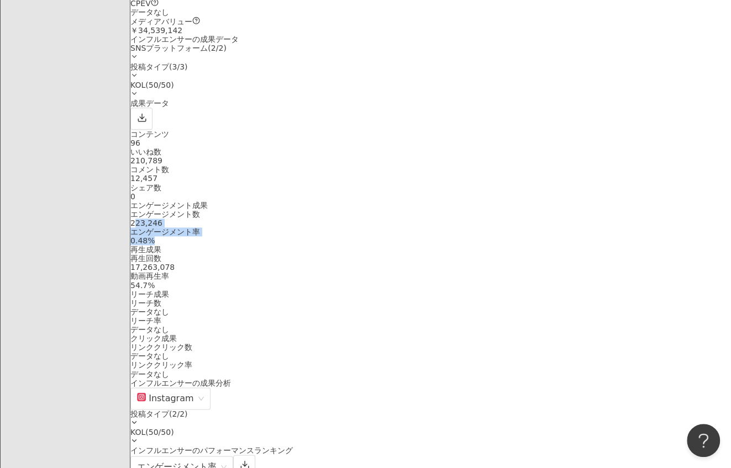
drag, startPoint x: 185, startPoint y: 267, endPoint x: 352, endPoint y: 272, distance: 168.0
click at [352, 245] on div "エンゲージメント数 223,246 エンゲージメント率 0.48%" at bounding box center [430, 227] width 601 height 35
click at [400, 245] on div "0.48%" at bounding box center [430, 240] width 601 height 9
drag, startPoint x: 515, startPoint y: 270, endPoint x: 438, endPoint y: 268, distance: 76.8
click at [438, 268] on div "再生回数 17,263,078" at bounding box center [430, 263] width 601 height 18
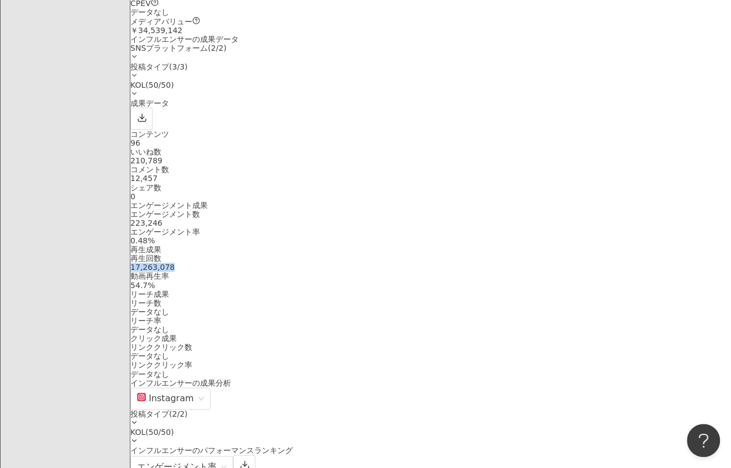
copy div "17,263,078"
drag, startPoint x: 473, startPoint y: 217, endPoint x: 492, endPoint y: 225, distance: 21.0
click at [473, 245] on div "再生成果" at bounding box center [430, 249] width 601 height 9
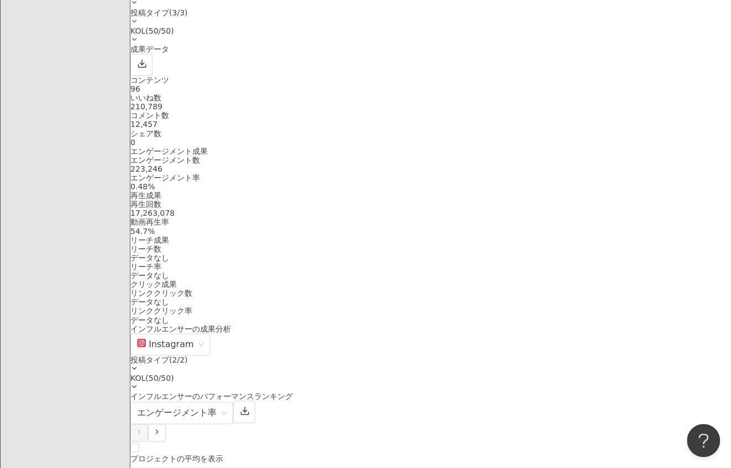
scroll to position [659, 0]
click at [539, 208] on div "17,263,078" at bounding box center [430, 212] width 601 height 9
drag, startPoint x: 614, startPoint y: 211, endPoint x: 559, endPoint y: 213, distance: 55.3
click at [559, 213] on div "再生回数 17,263,078 動画再生率 54.7%" at bounding box center [430, 216] width 601 height 35
drag, startPoint x: 329, startPoint y: 245, endPoint x: 354, endPoint y: 261, distance: 29.1
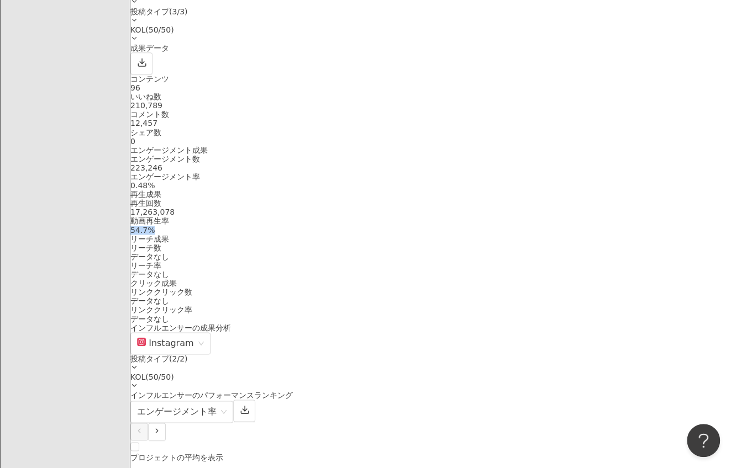
click at [329, 244] on div "リーチ成果" at bounding box center [430, 239] width 601 height 9
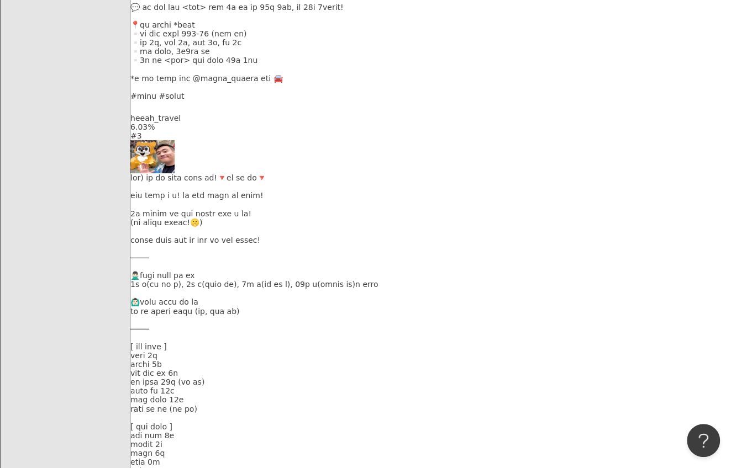
scroll to position [2040, 0]
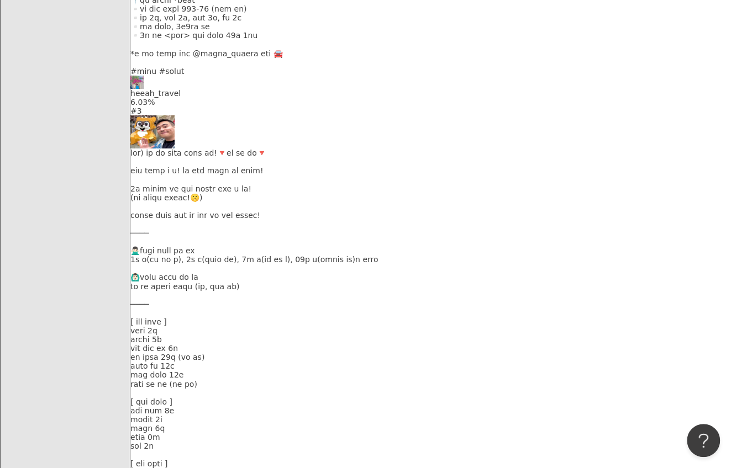
drag, startPoint x: 558, startPoint y: 264, endPoint x: 561, endPoint y: 164, distance: 100.0
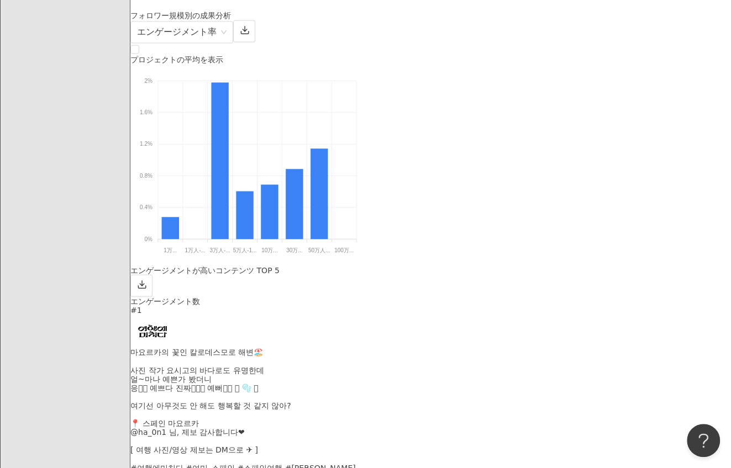
scroll to position [3145, 0]
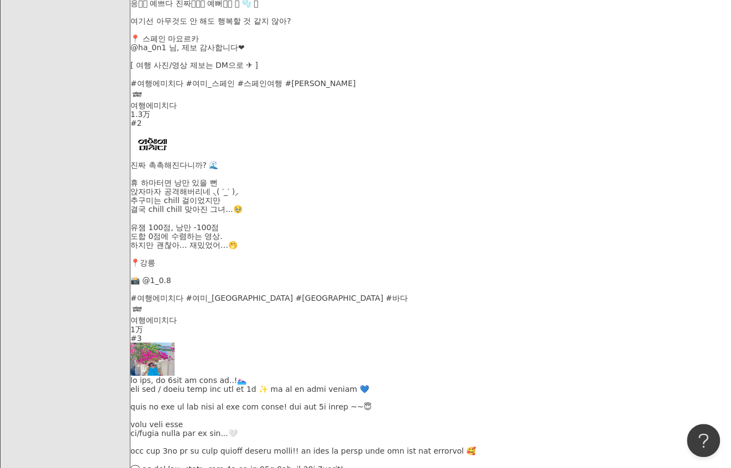
scroll to position [3531, 0]
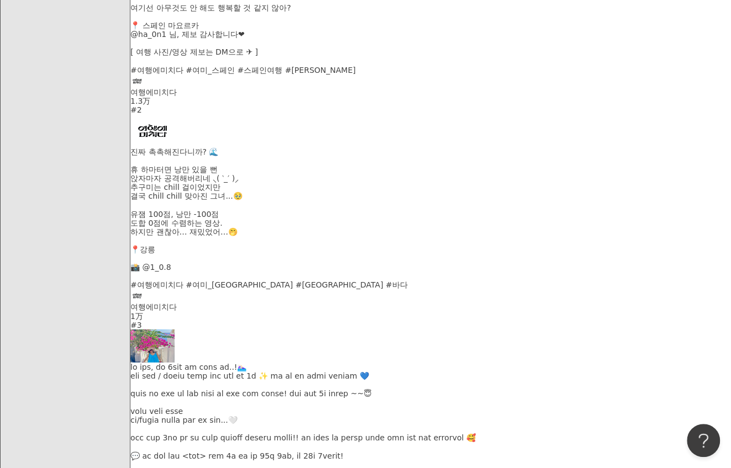
scroll to position [2541, 0]
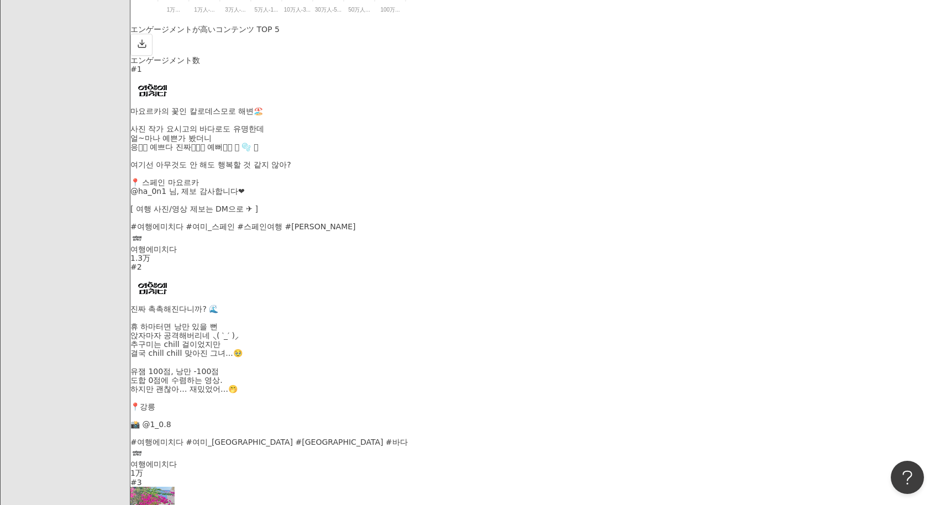
scroll to position [2850, 245]
drag, startPoint x: 677, startPoint y: 460, endPoint x: 657, endPoint y: 460, distance: 19.9
drag, startPoint x: 723, startPoint y: 465, endPoint x: 715, endPoint y: 465, distance: 7.7
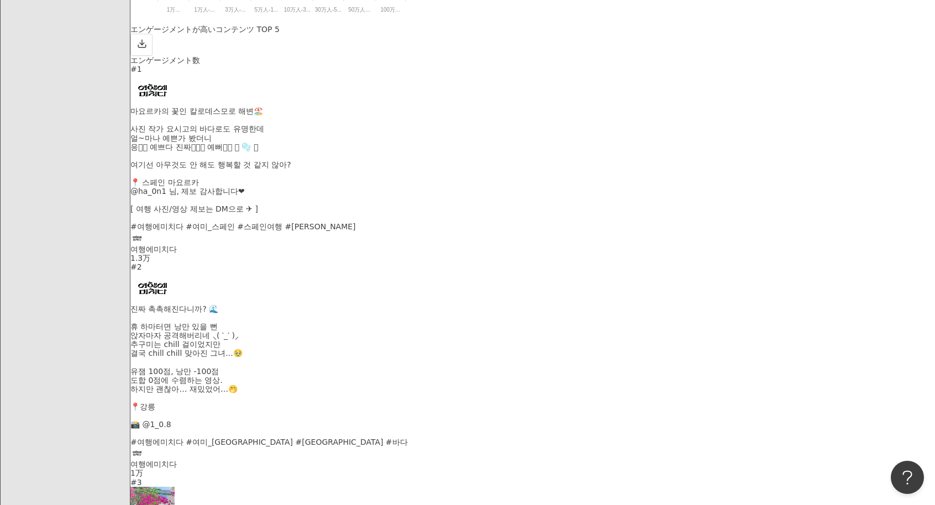
drag, startPoint x: 667, startPoint y: 461, endPoint x: 724, endPoint y: 462, distance: 56.4
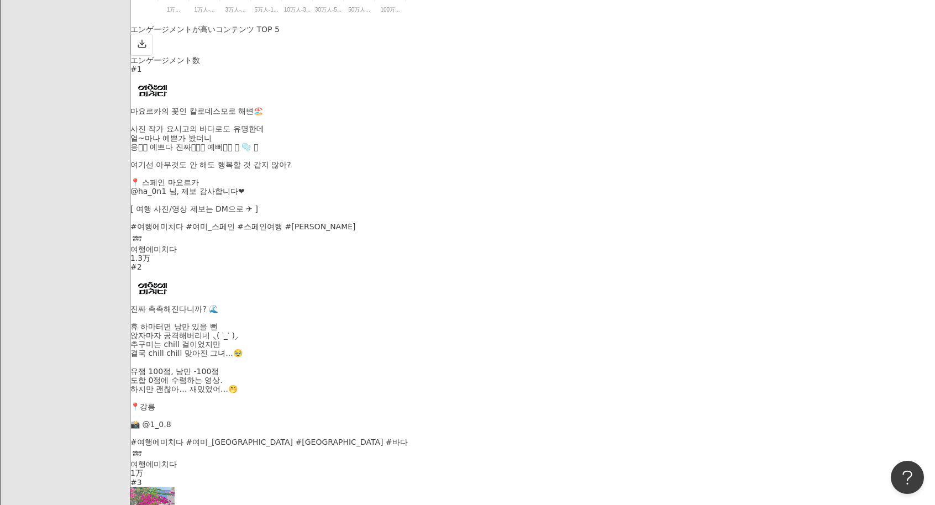
drag, startPoint x: 449, startPoint y: 465, endPoint x: 490, endPoint y: 464, distance: 41.5
copy div "223,246"
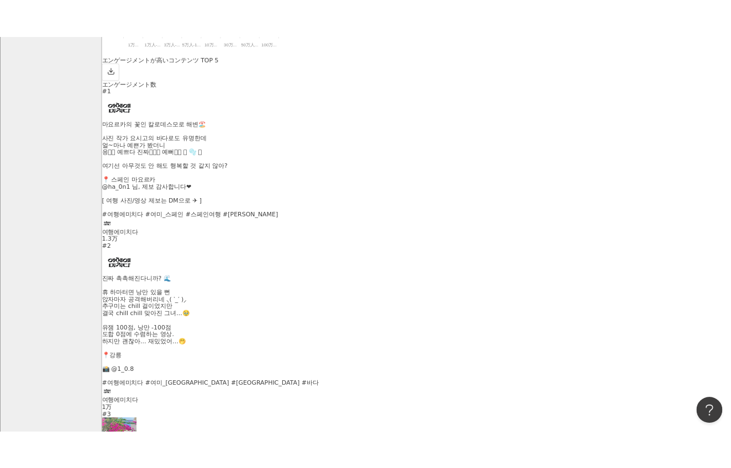
scroll to position [3652, 0]
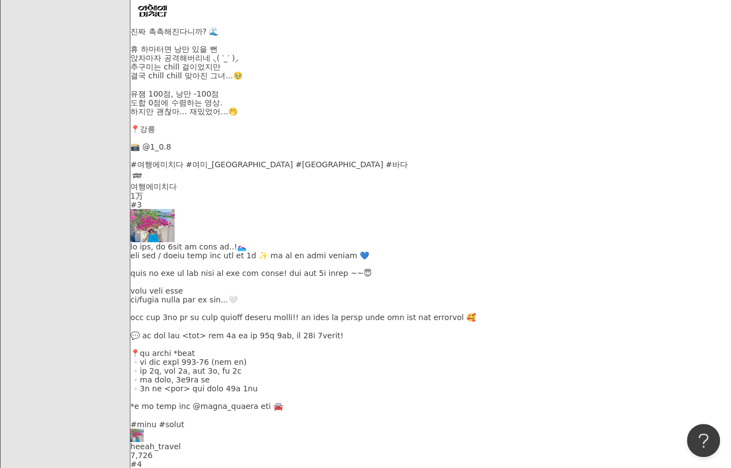
drag, startPoint x: 333, startPoint y: 346, endPoint x: 323, endPoint y: 310, distance: 37.4
drag, startPoint x: 235, startPoint y: 278, endPoint x: 275, endPoint y: 278, distance: 39.2
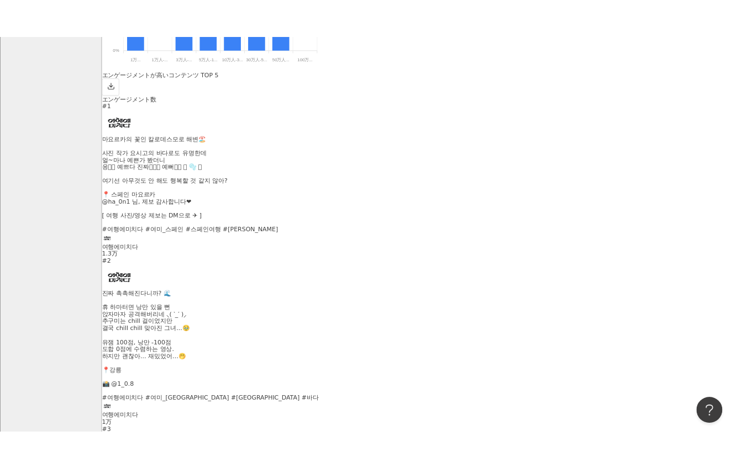
scroll to position [0, 0]
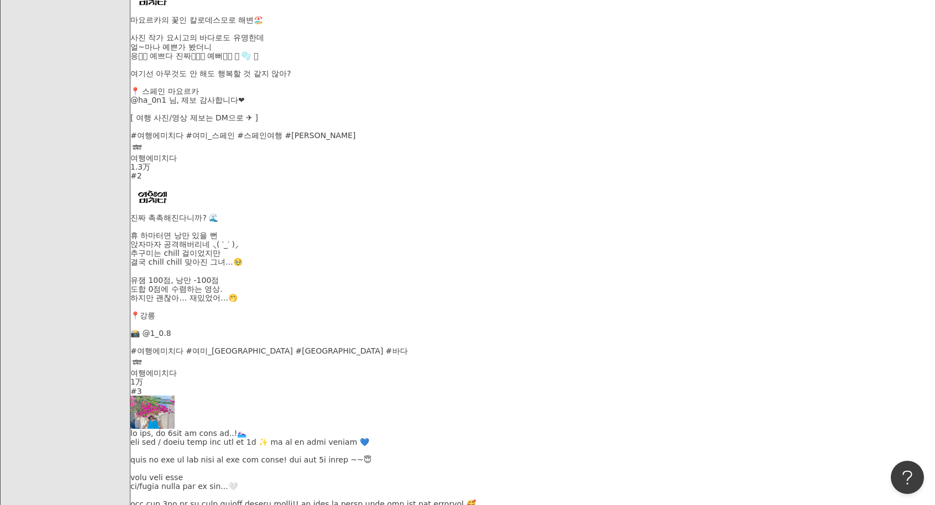
scroll to position [166, 0]
drag, startPoint x: 407, startPoint y: 394, endPoint x: 536, endPoint y: 395, distance: 129.3
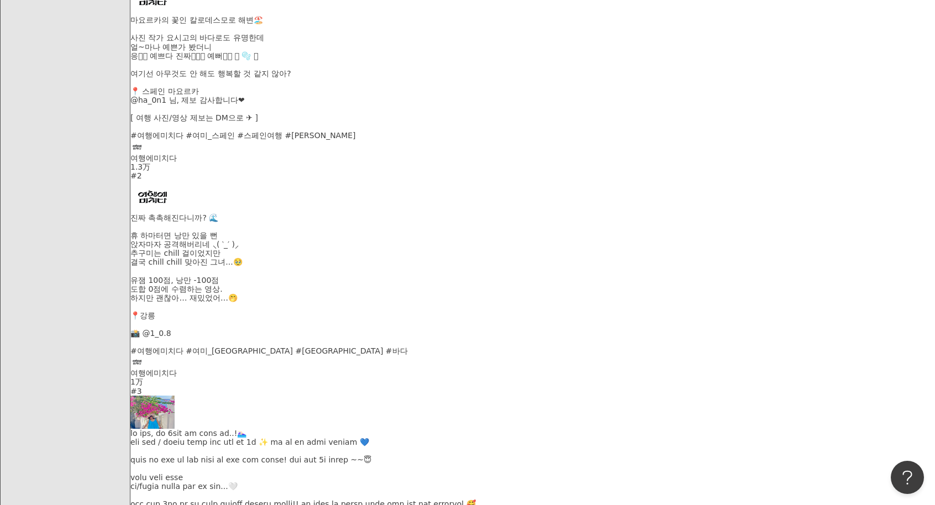
type input "*"
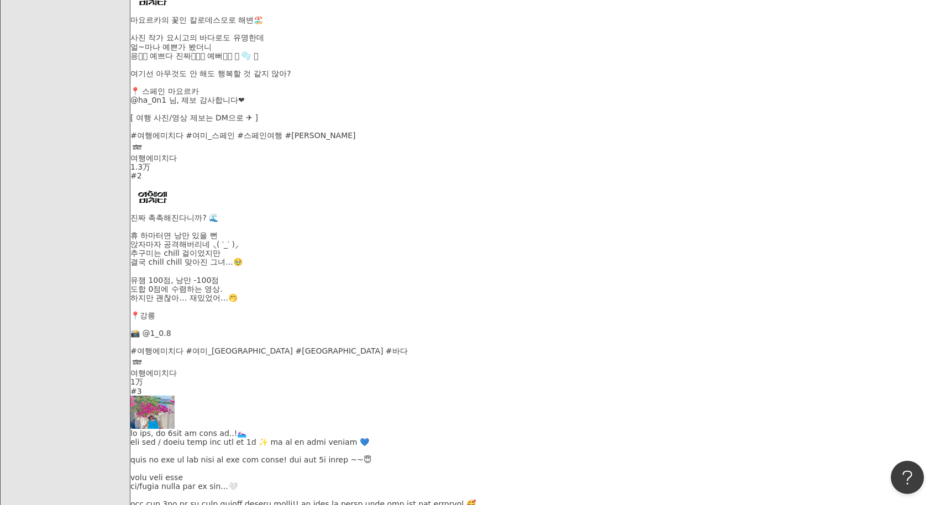
copy div "마이민"
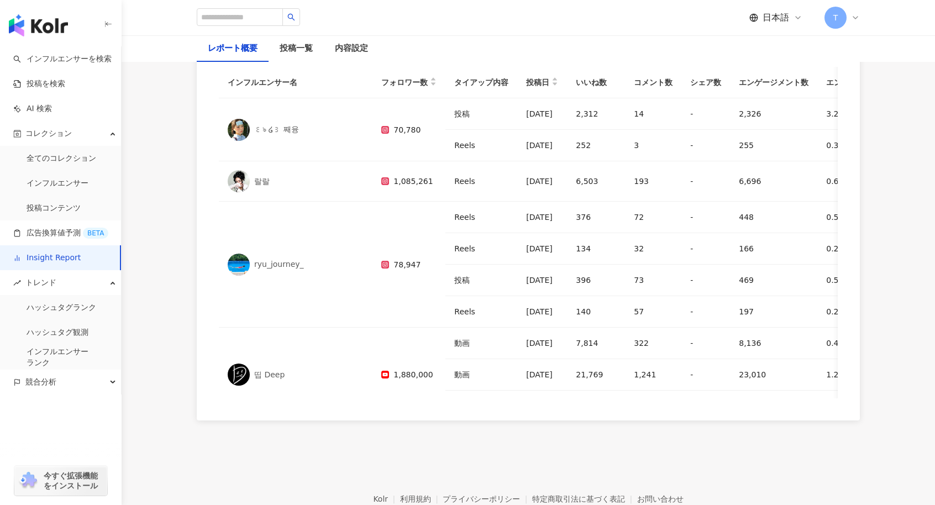
scroll to position [1160, 0]
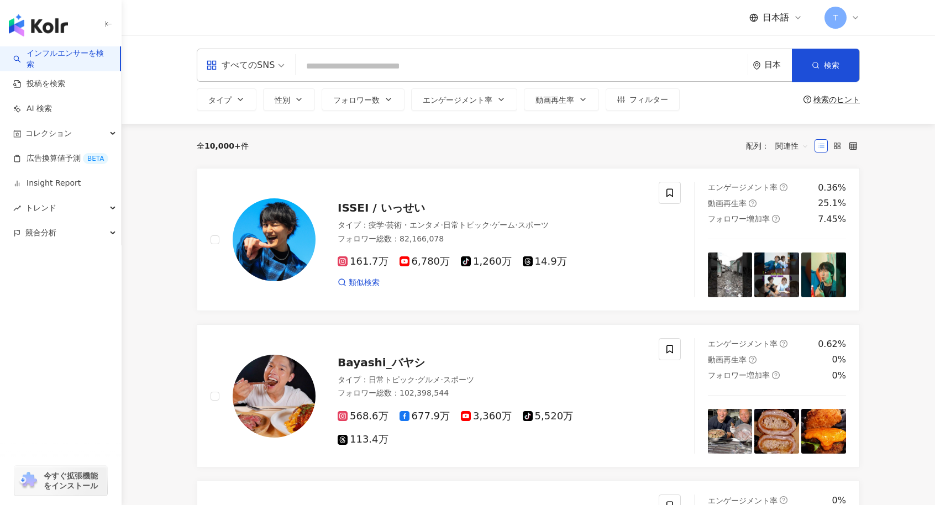
click at [458, 65] on input "search" at bounding box center [521, 66] width 443 height 21
click at [60, 132] on span "コレクション" at bounding box center [48, 133] width 46 height 25
click at [51, 208] on link "投稿コンテンツ" at bounding box center [54, 208] width 54 height 11
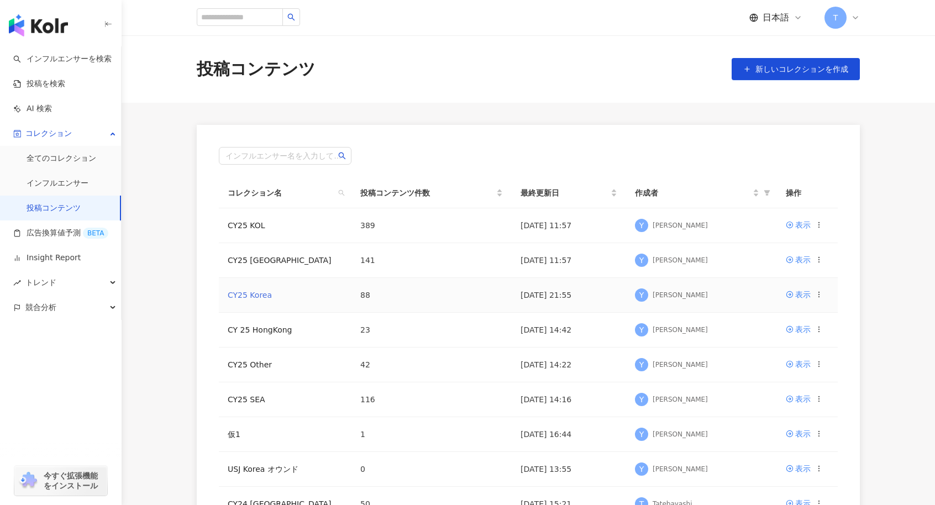
click at [249, 298] on link "CY25 Korea" at bounding box center [250, 295] width 44 height 9
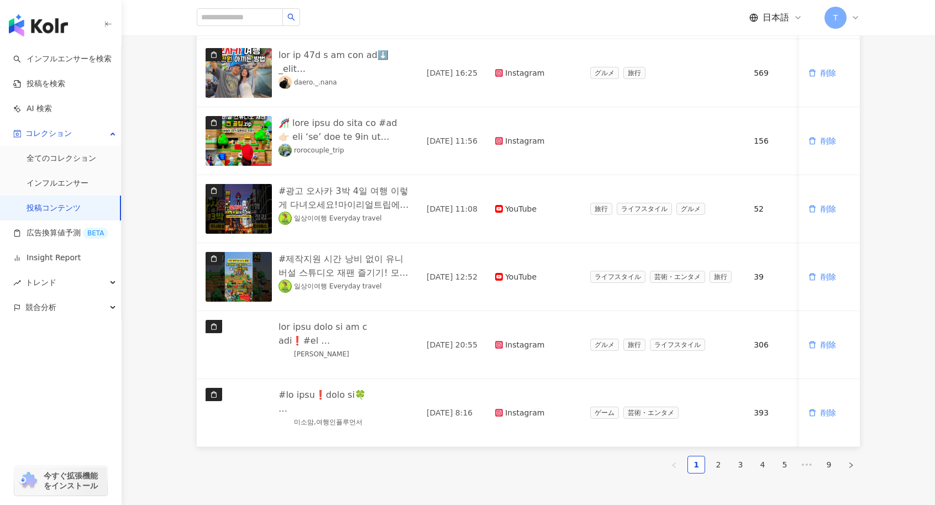
scroll to position [442, 0]
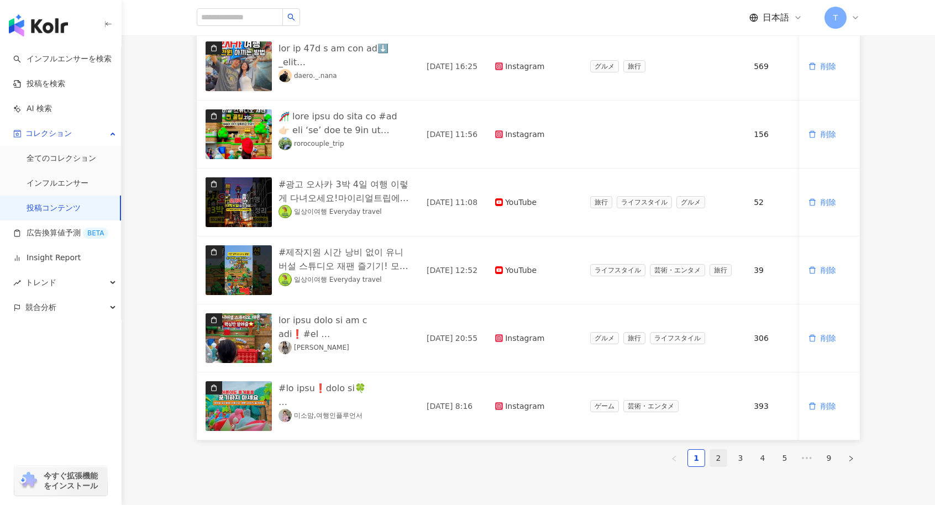
click at [721, 462] on link "2" at bounding box center [718, 458] width 17 height 17
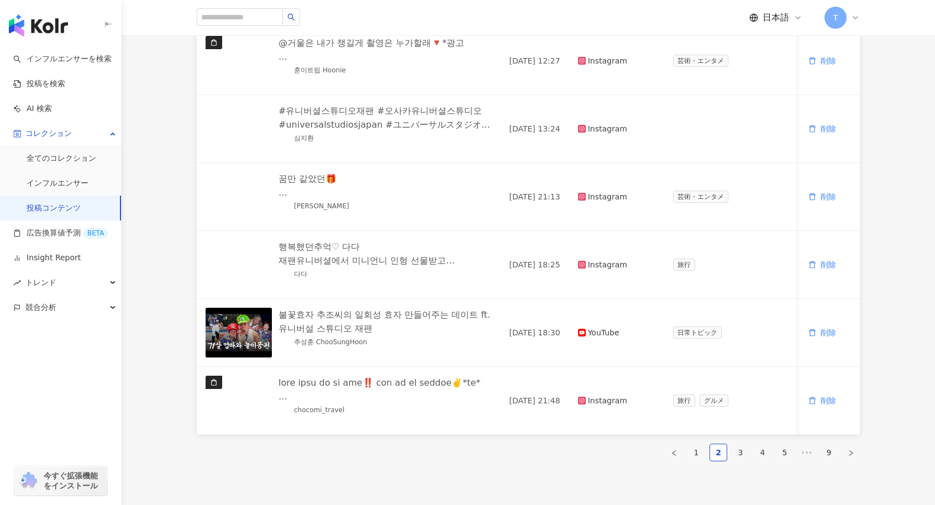
scroll to position [451, 0]
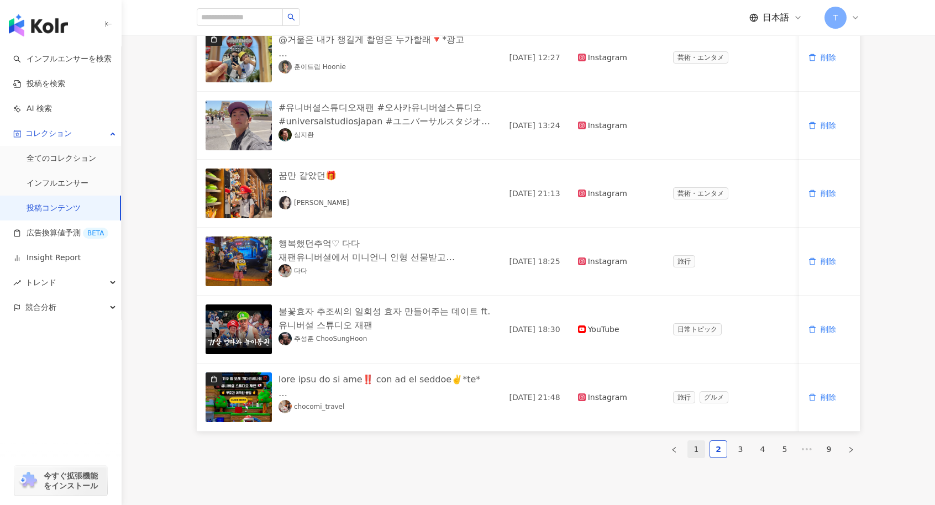
click at [700, 455] on link "1" at bounding box center [696, 449] width 17 height 17
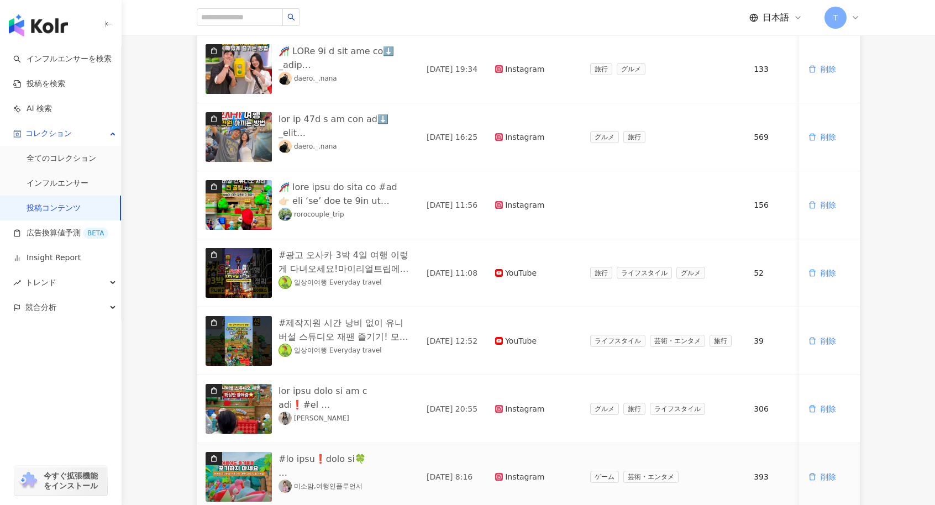
scroll to position [561, 0]
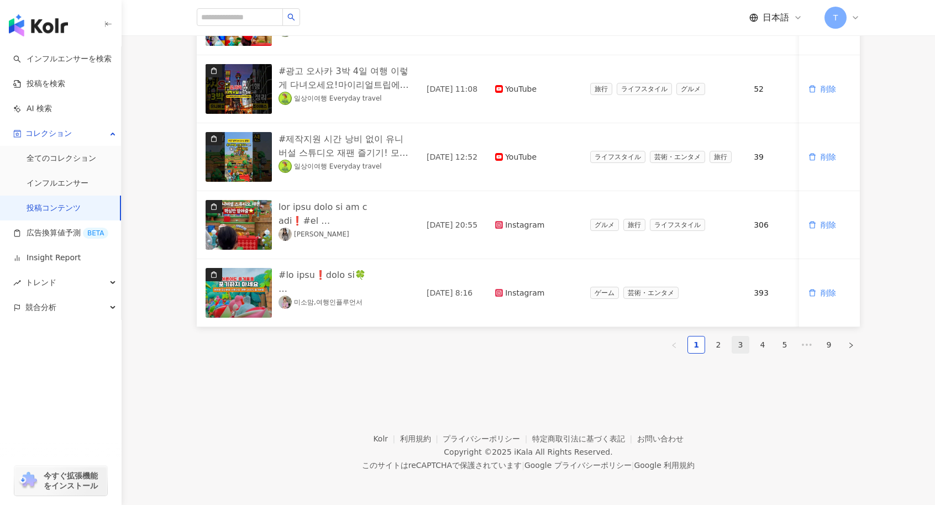
click at [747, 338] on link "3" at bounding box center [740, 344] width 17 height 17
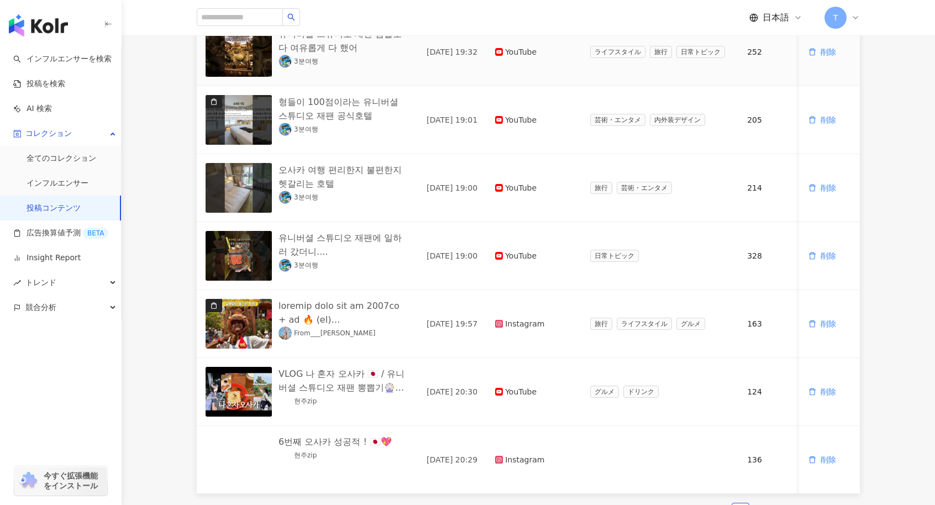
scroll to position [451, 0]
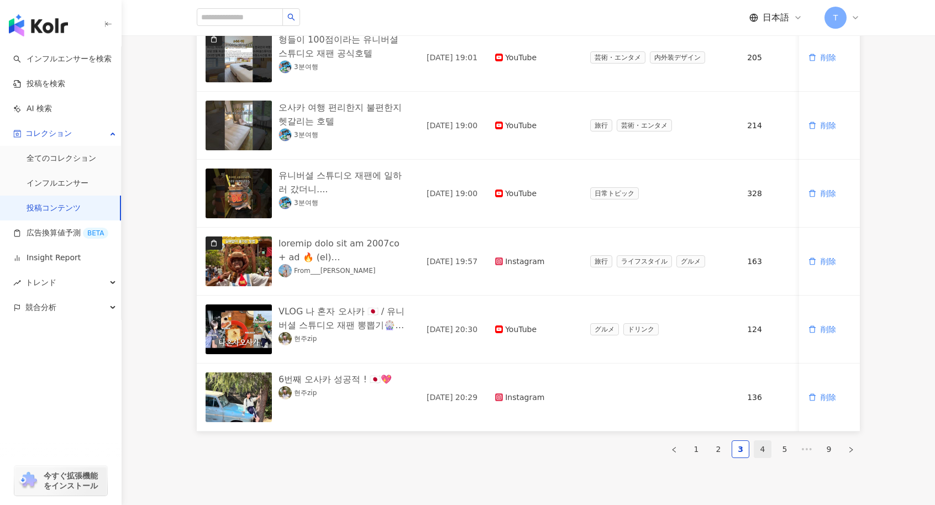
click at [768, 456] on link "4" at bounding box center [762, 449] width 17 height 17
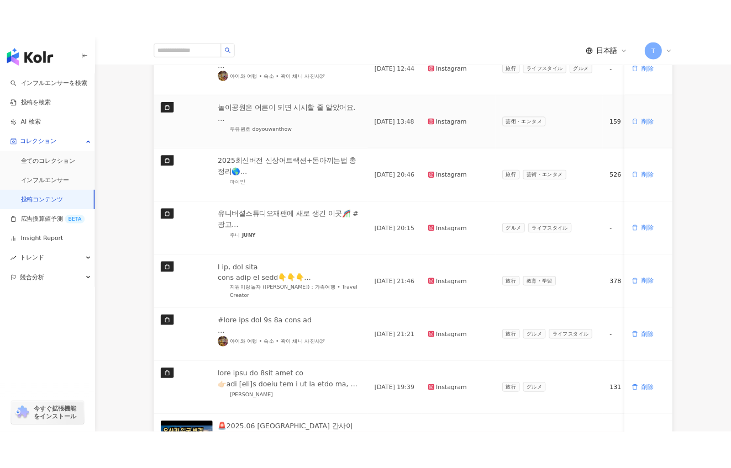
scroll to position [276, 0]
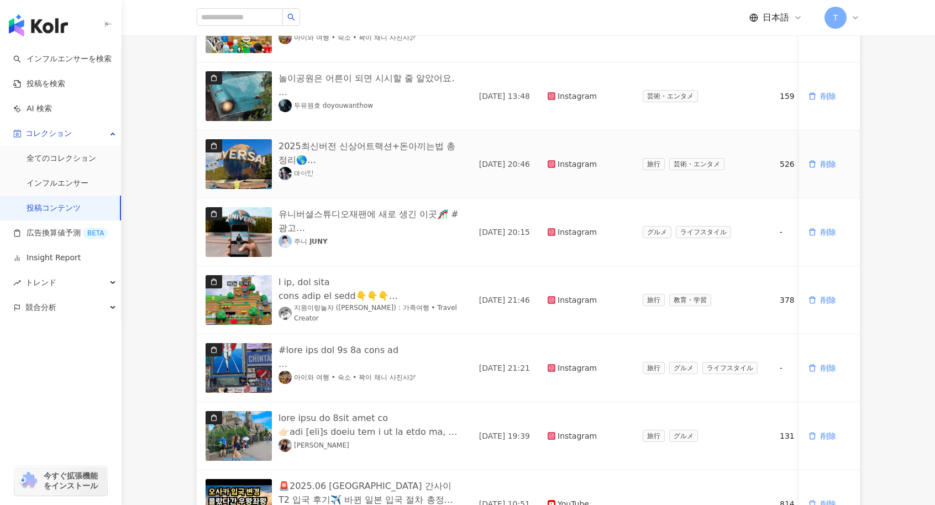
click at [355, 146] on div "2025최신버전 신상어트랙션+돈아끼는법 총정리🌎 오사카간다면 꼭 하루는 유니버셜 스튜디오 재팬 추천드려요🎢⭐️ 그냥 놀이동산이아니라 동심으로 …" at bounding box center [369, 153] width 183 height 28
click at [257, 149] on img "button" at bounding box center [239, 164] width 66 height 50
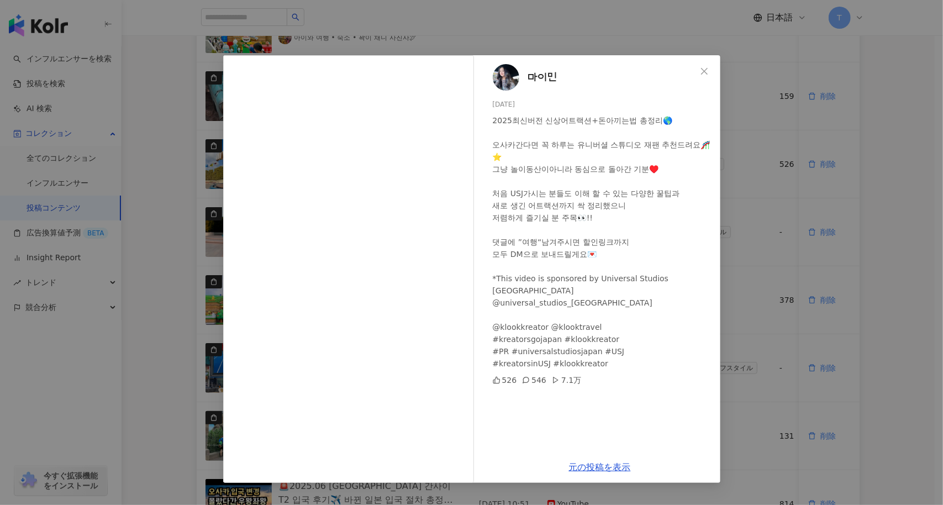
click at [874, 58] on div "마이민 2025/03/29 2025최신버전 신상어트랙션+돈아끼는법 총정리🌎 오사카간다면 꼭 하루는 유니버셜 스튜디오 재팬 추천드려요🎢⭐…" at bounding box center [471, 252] width 943 height 505
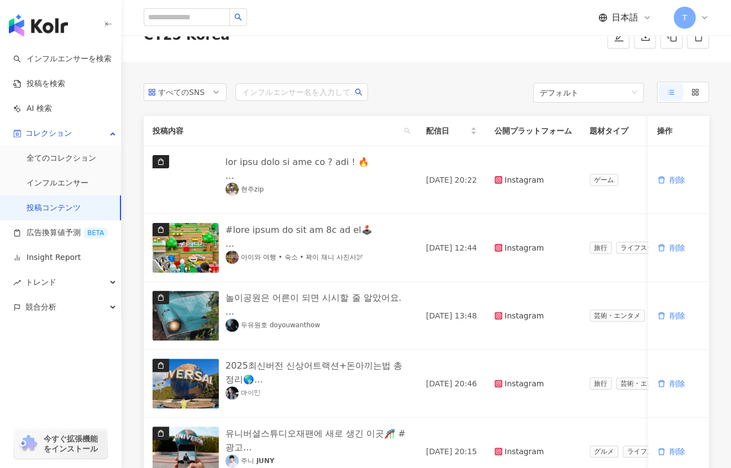
scroll to position [55, 0]
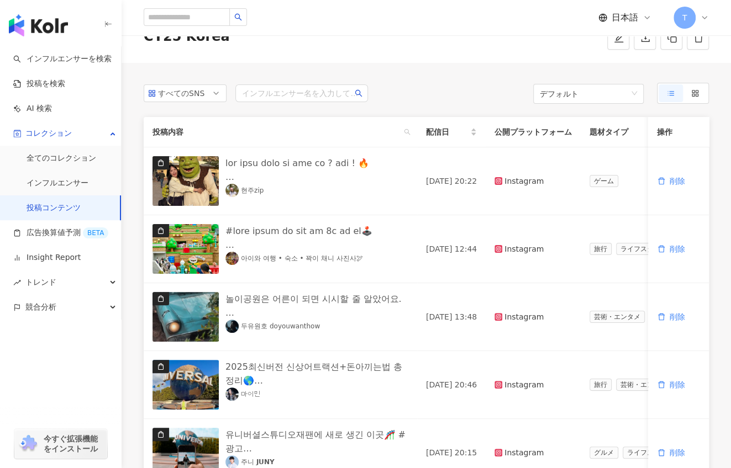
drag, startPoint x: 309, startPoint y: 127, endPoint x: 336, endPoint y: 110, distance: 31.6
click at [309, 127] on span "投稿内容" at bounding box center [275, 132] width 247 height 12
